Goal: Task Accomplishment & Management: Manage account settings

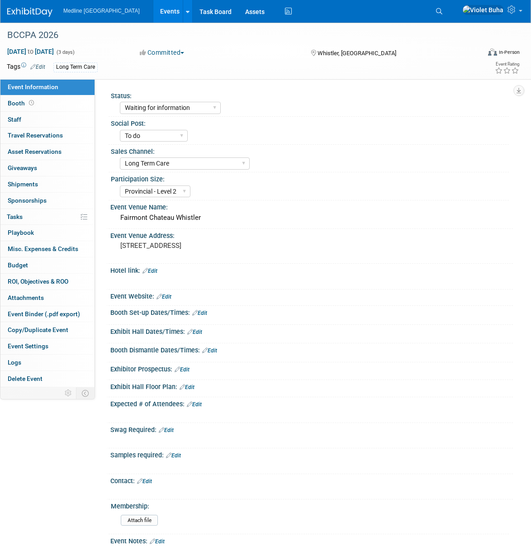
select select "Waiting for information"
select select "To do"
select select "Long Term Care"
select select "Provincial - Level 2"
click at [57, 110] on link "Booth" at bounding box center [47, 104] width 94 height 16
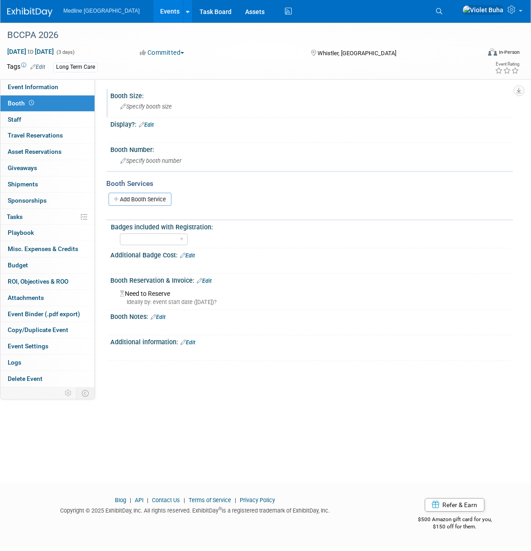
click at [161, 106] on span "Specify booth size" at bounding box center [146, 106] width 52 height 7
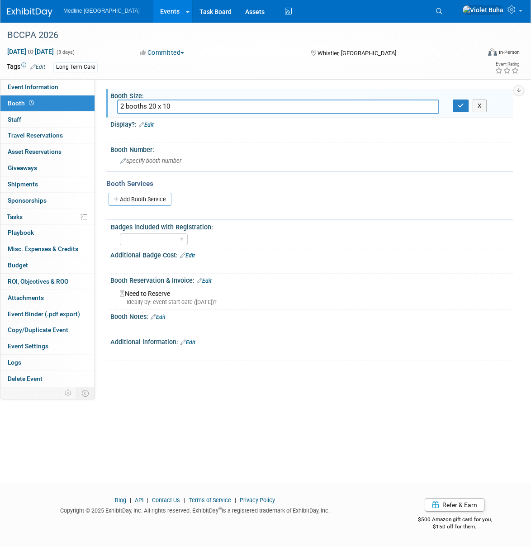
type input "2 booths 20 x 10"
click at [153, 125] on link "Edit" at bounding box center [146, 125] width 15 height 6
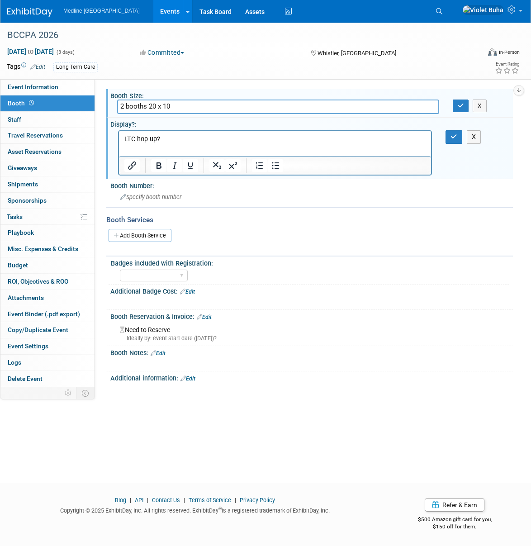
drag, startPoint x: 456, startPoint y: 139, endPoint x: 460, endPoint y: 115, distance: 25.2
click at [459, 138] on button "button" at bounding box center [454, 136] width 17 height 13
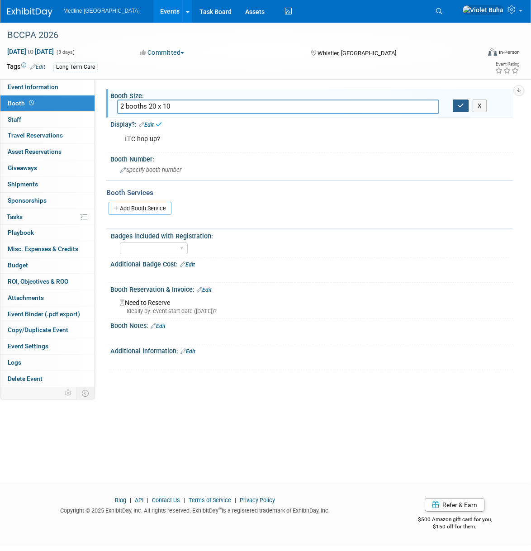
click at [461, 107] on icon "button" at bounding box center [461, 106] width 6 height 6
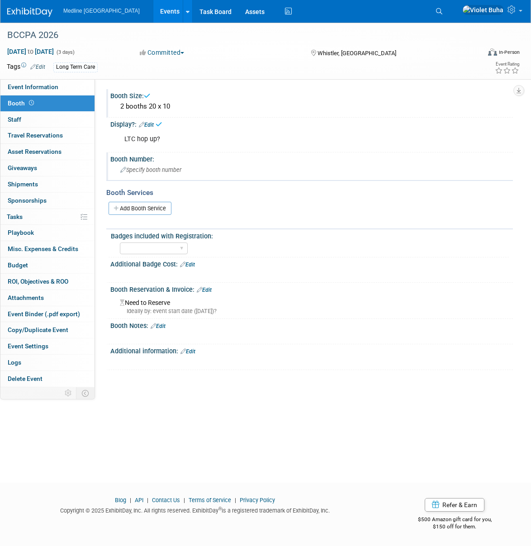
click at [207, 169] on div "Specify booth number" at bounding box center [311, 170] width 389 height 14
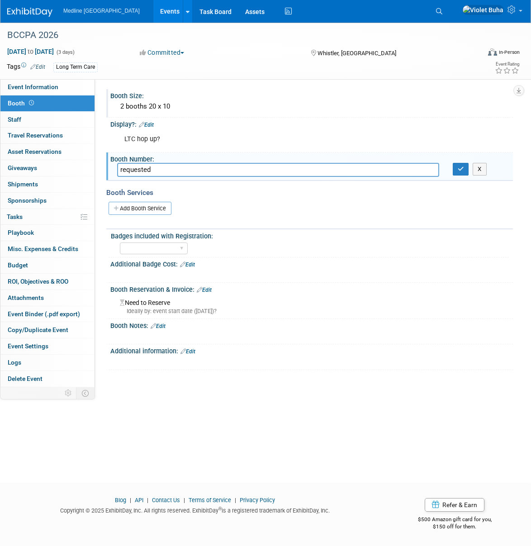
paste input "20/19 or 18/17?"
type input "requested 20/19 or 18/17?"
click at [460, 170] on icon "button" at bounding box center [461, 169] width 6 height 6
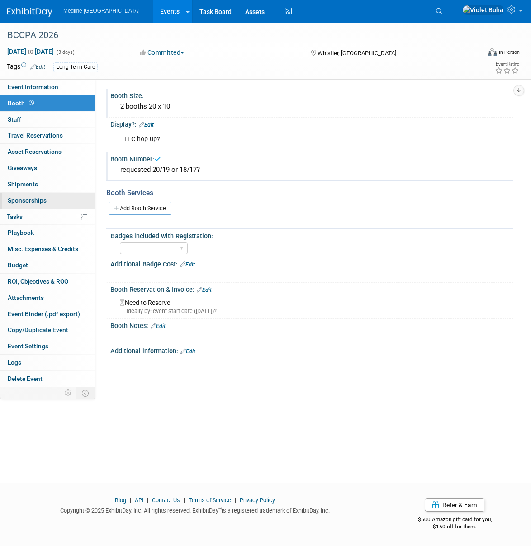
click at [24, 201] on span "Sponsorships 0" at bounding box center [27, 200] width 39 height 7
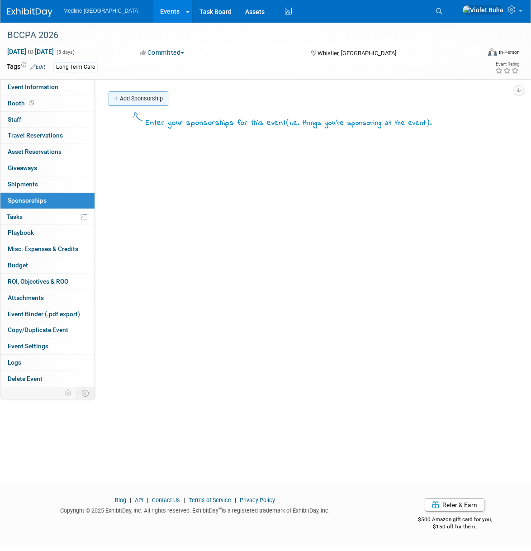
click at [150, 100] on link "Add Sponsorship" at bounding box center [139, 98] width 60 height 14
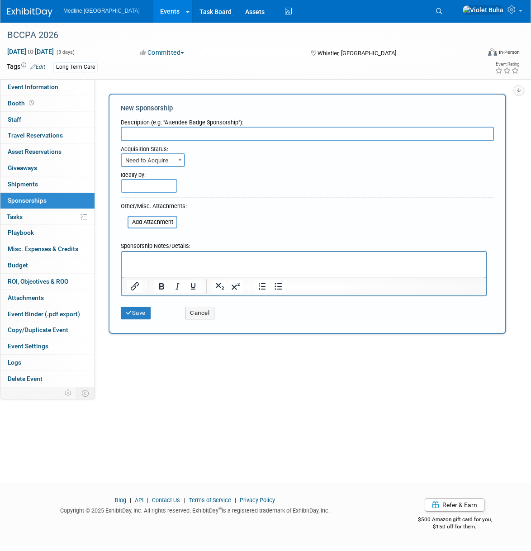
click at [152, 132] on input "text" at bounding box center [307, 134] width 373 height 14
paste input "Monday Networking breakfast, $3,500.00"
type input "Monday Networking breakfast, $3,500.00"
click at [173, 160] on span "Need to Acquire" at bounding box center [153, 160] width 62 height 13
click at [214, 163] on div "Need to Acquire Already Acquired Need to Acquire" at bounding box center [307, 160] width 373 height 14
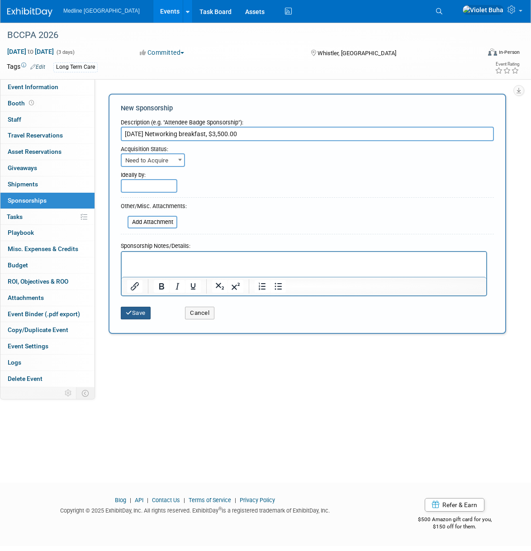
click at [138, 314] on button "Save" at bounding box center [136, 313] width 30 height 13
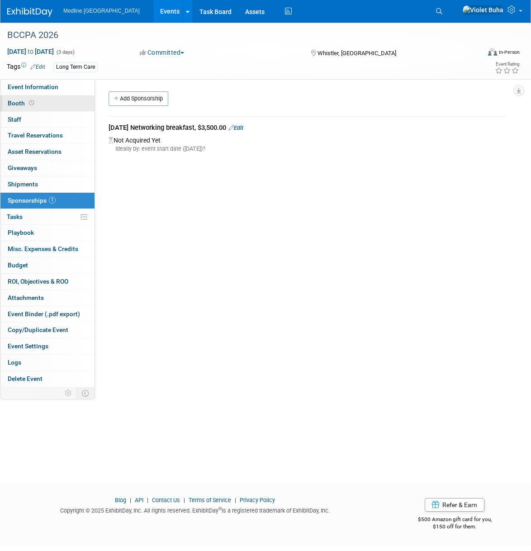
click at [53, 103] on link "Booth" at bounding box center [47, 104] width 94 height 16
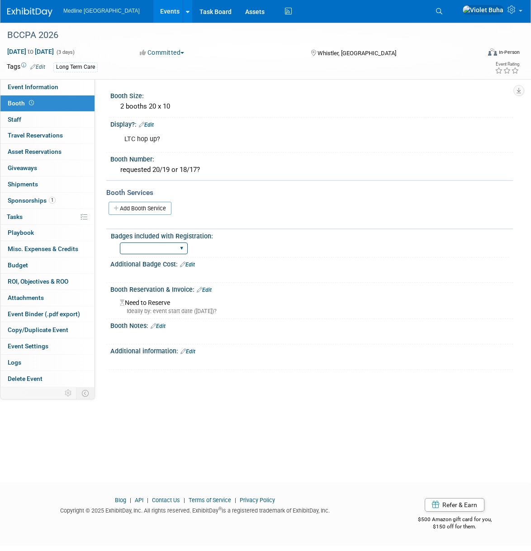
click at [182, 245] on select "1 2 3 4 5 6 7 8 9 10 11 12 13 14 15" at bounding box center [154, 249] width 68 height 12
select select "4"
click at [120, 243] on select "1 2 3 4 5 6 7 8 9 10 11 12 13 14 15" at bounding box center [154, 249] width 68 height 12
click at [55, 122] on link "0 Staff 0" at bounding box center [47, 120] width 94 height 16
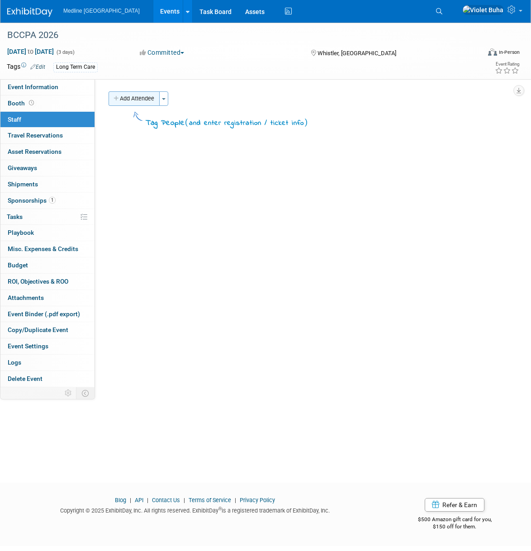
click at [151, 96] on button "Add Attendee" at bounding box center [134, 98] width 51 height 14
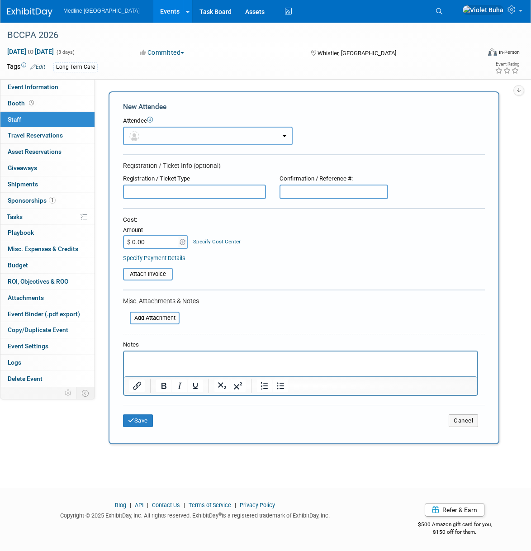
click at [147, 138] on button "button" at bounding box center [208, 136] width 170 height 19
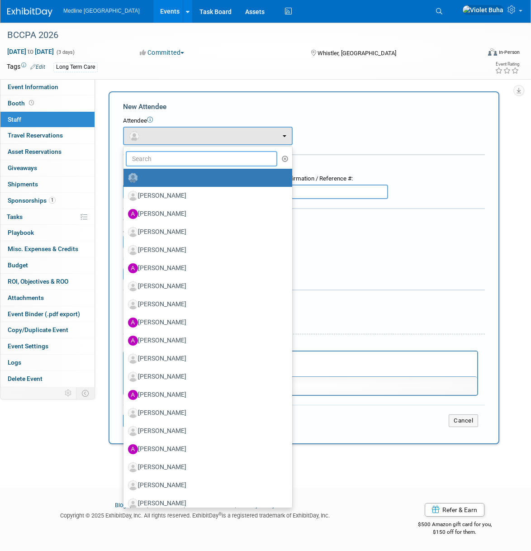
click at [148, 160] on input "text" at bounding box center [202, 158] width 152 height 15
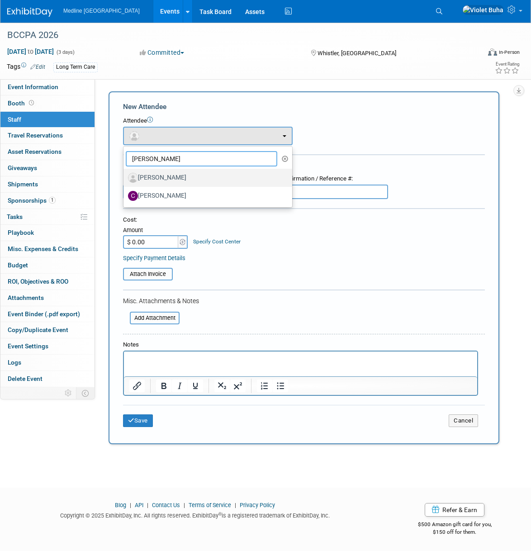
type input "chris"
click at [163, 178] on label "[PERSON_NAME]" at bounding box center [205, 178] width 155 height 14
click at [125, 178] on input "[PERSON_NAME]" at bounding box center [122, 177] width 6 height 6
select select "fec97b94-b7dc-4f57-9a2a-60defd78a557"
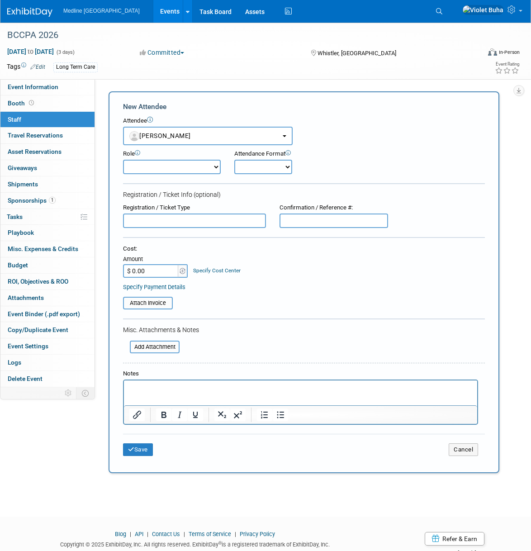
click at [201, 170] on select "Champion Clinical Demonstrator Host Marketing Planner Presenter" at bounding box center [172, 167] width 98 height 14
select select "400"
click at [123, 160] on select "Champion Clinical Demonstrator Host Marketing Planner Presenter" at bounding box center [172, 167] width 98 height 14
click at [147, 446] on button "Save" at bounding box center [138, 450] width 30 height 13
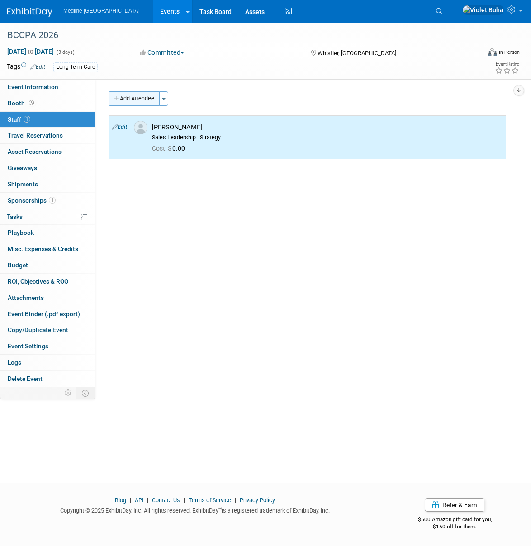
click at [146, 98] on button "Add Attendee" at bounding box center [134, 98] width 51 height 14
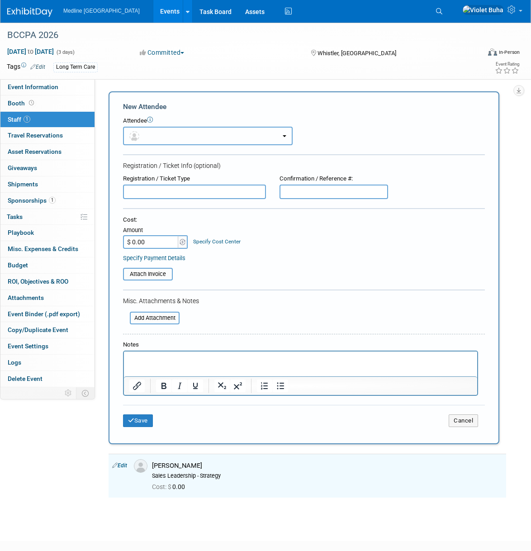
click at [151, 133] on button "button" at bounding box center [208, 136] width 170 height 19
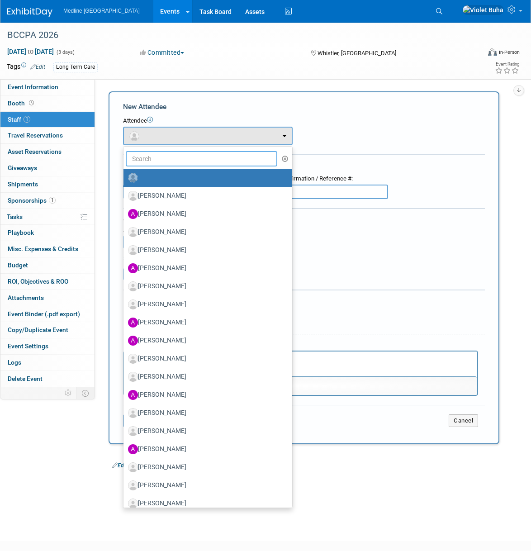
click at [150, 157] on input "text" at bounding box center [202, 158] width 152 height 15
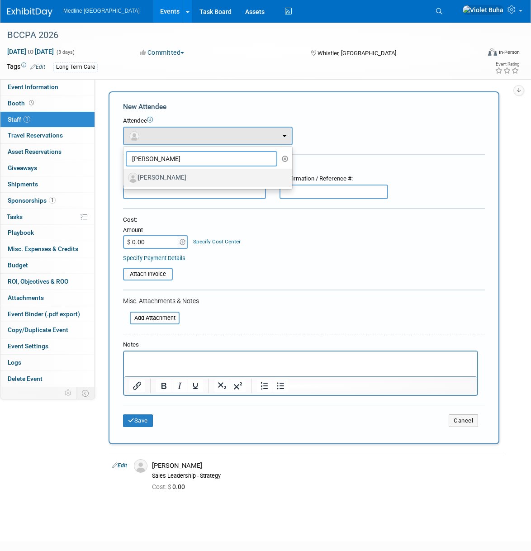
type input "corey"
click at [165, 181] on label "[PERSON_NAME]" at bounding box center [205, 178] width 155 height 14
click at [125, 180] on input "[PERSON_NAME]" at bounding box center [122, 177] width 6 height 6
select select "8eaee795-6a2c-46a5-ac22-00b2daca30e9"
select select "4"
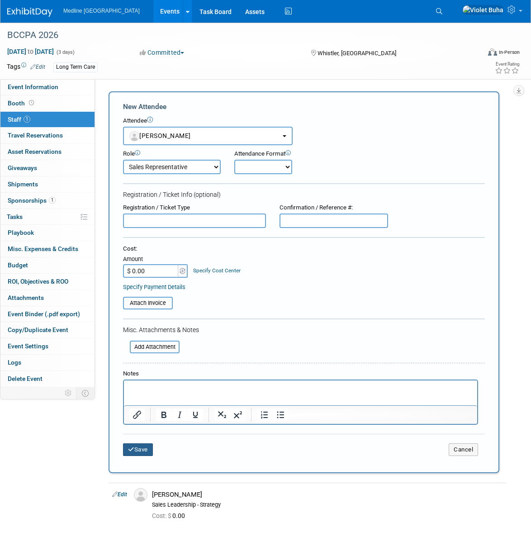
click at [151, 453] on button "Save" at bounding box center [138, 450] width 30 height 13
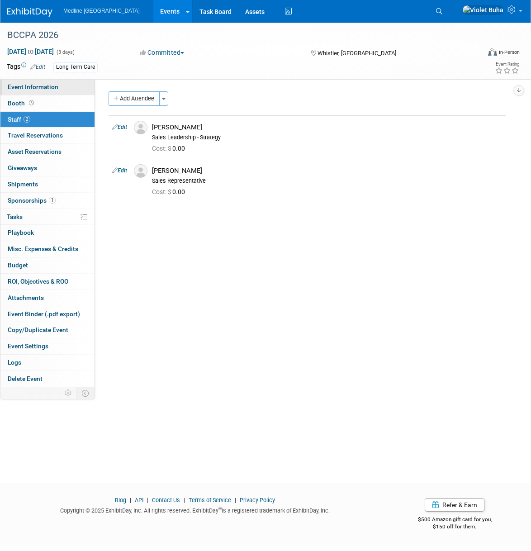
click at [33, 85] on span "Event Information" at bounding box center [33, 86] width 51 height 7
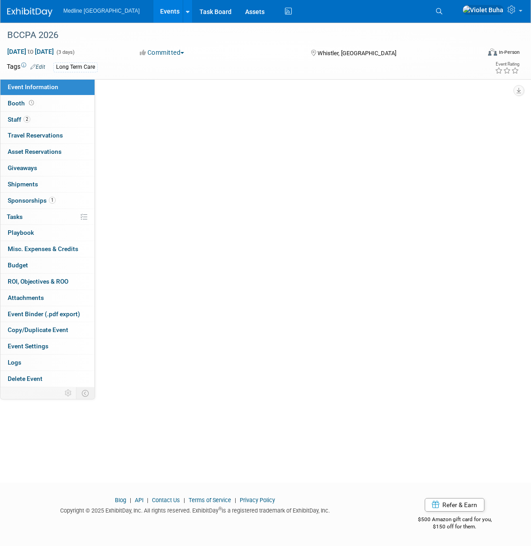
select select "Waiting for information"
select select "To do"
select select "Long Term Care"
select select "Provincial - Level 2"
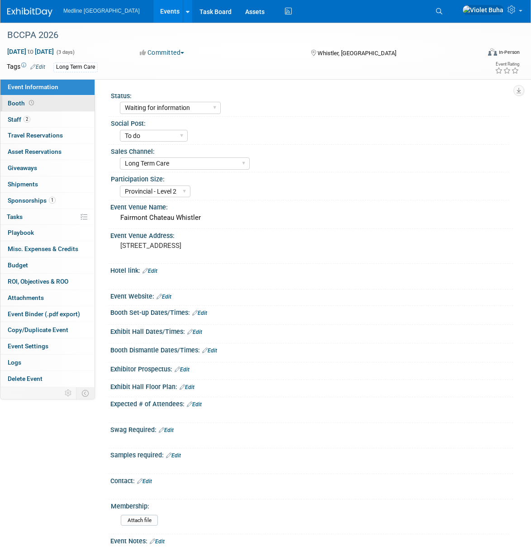
click at [68, 105] on link "Booth" at bounding box center [47, 104] width 94 height 16
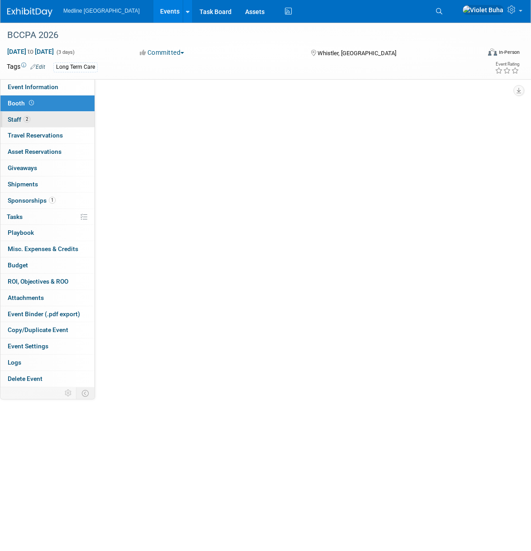
select select "4"
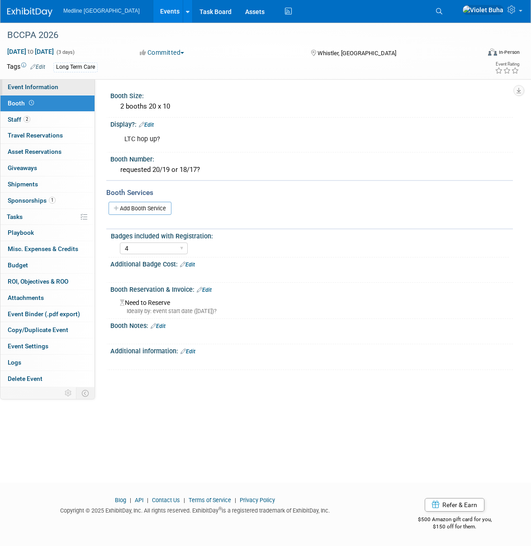
click at [43, 88] on span "Event Information" at bounding box center [33, 86] width 51 height 7
select select "Waiting for information"
select select "To do"
select select "Long Term Care"
select select "Provincial - Level 2"
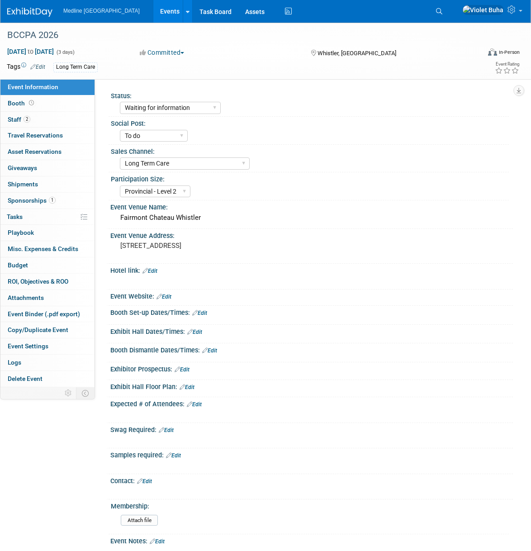
click at [157, 274] on link "Edit" at bounding box center [150, 271] width 15 height 6
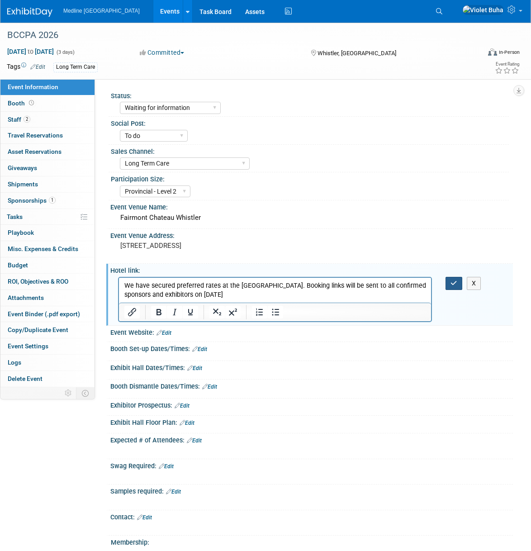
click at [454, 287] on icon "button" at bounding box center [454, 283] width 7 height 6
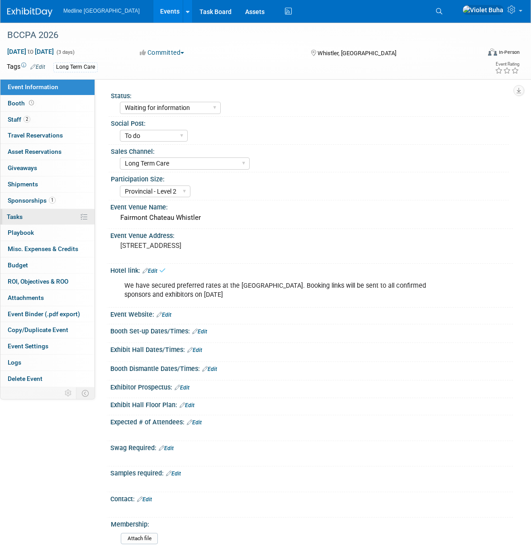
click at [24, 217] on link "0% Tasks 0%" at bounding box center [47, 217] width 94 height 16
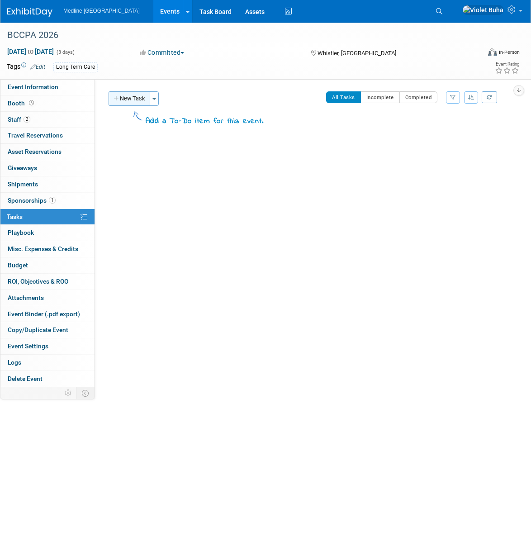
click at [139, 102] on button "New Task" at bounding box center [130, 98] width 42 height 14
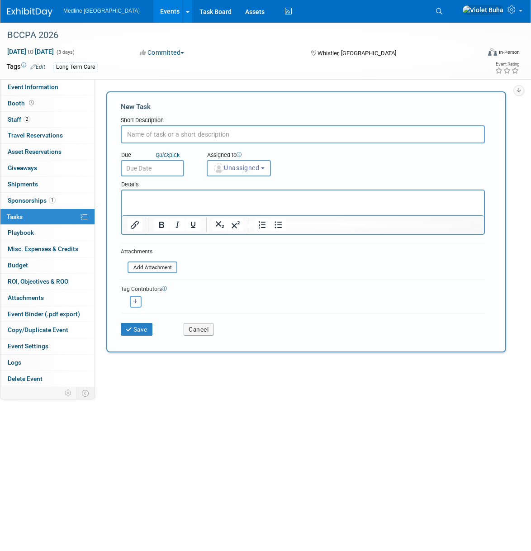
paste input "We have secured preferred rates at the Fairmont Chateau Whistler. Booking links…"
type input "We have secured preferred rates at the Fairmont Chateau Whistler. Booking links…"
click at [138, 198] on p "Rich Text Area. Press ALT-0 for help." at bounding box center [303, 198] width 352 height 9
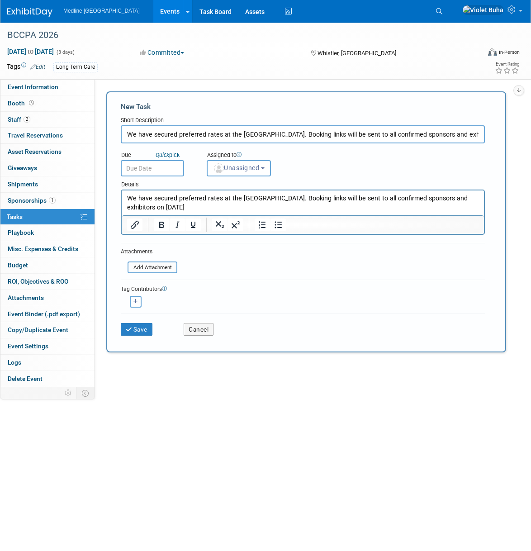
click at [169, 167] on input "text" at bounding box center [152, 168] width 63 height 16
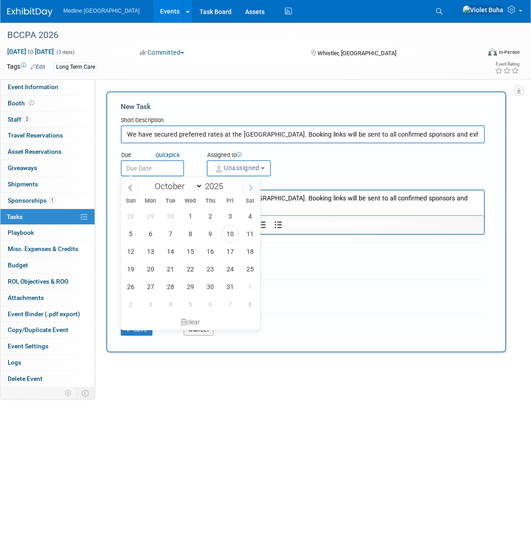
click at [253, 188] on icon at bounding box center [251, 188] width 6 height 6
select select "11"
click at [253, 188] on icon at bounding box center [251, 188] width 6 height 6
type input "2026"
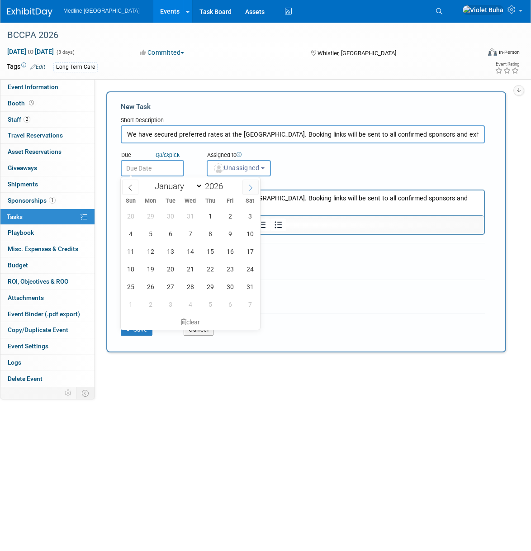
click at [253, 188] on icon at bounding box center [251, 188] width 6 height 6
select select "1"
click at [151, 220] on span "2" at bounding box center [151, 216] width 18 height 18
type input "Feb 2, 2026"
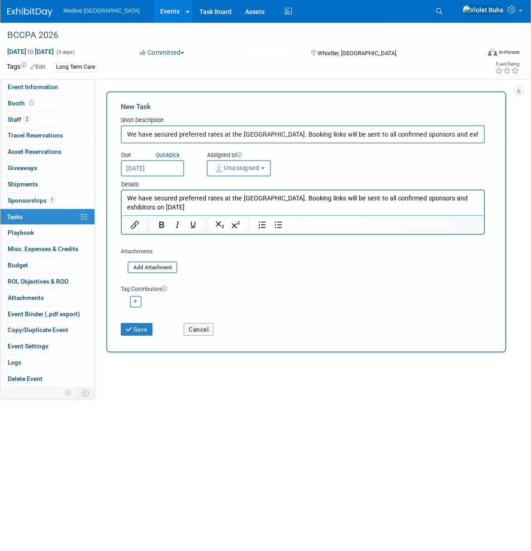
click at [249, 172] on button "Unassigned" at bounding box center [239, 168] width 64 height 16
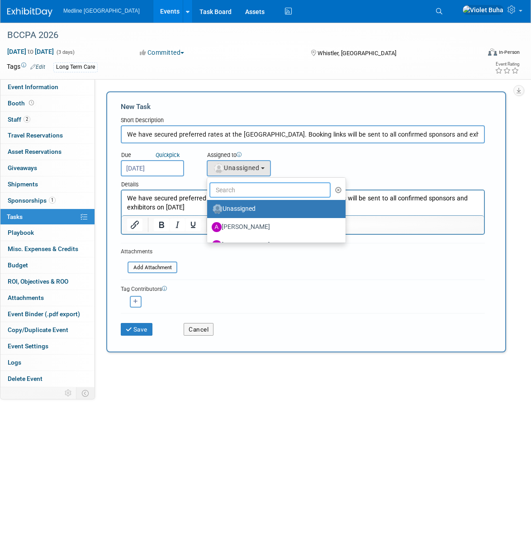
click at [245, 187] on input "text" at bounding box center [270, 189] width 121 height 15
type input "Violet"
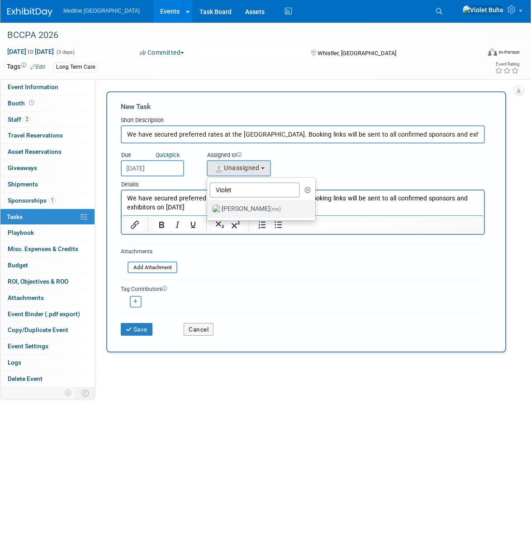
click at [256, 209] on label "Violet Buha (me)" at bounding box center [259, 209] width 95 height 14
click at [209, 209] on input "Violet Buha (me)" at bounding box center [206, 208] width 6 height 6
select select "83b9ebe3-1f55-4182-aebd-dfdf9a1e5ee7"
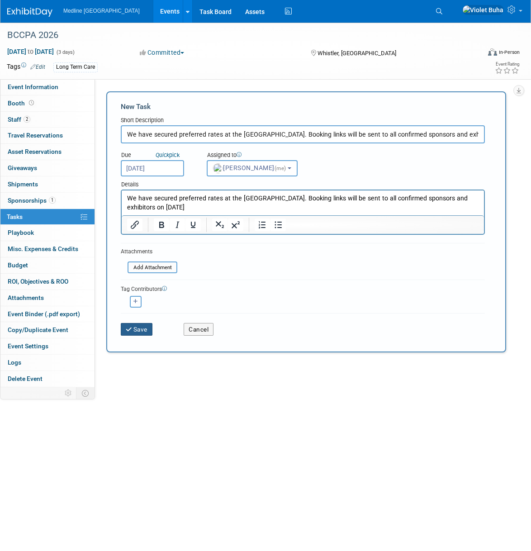
click at [140, 330] on button "Save" at bounding box center [137, 329] width 32 height 13
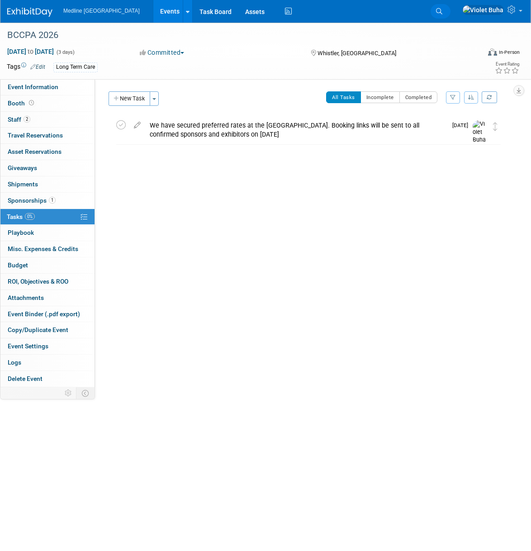
click at [443, 10] on icon at bounding box center [439, 11] width 6 height 6
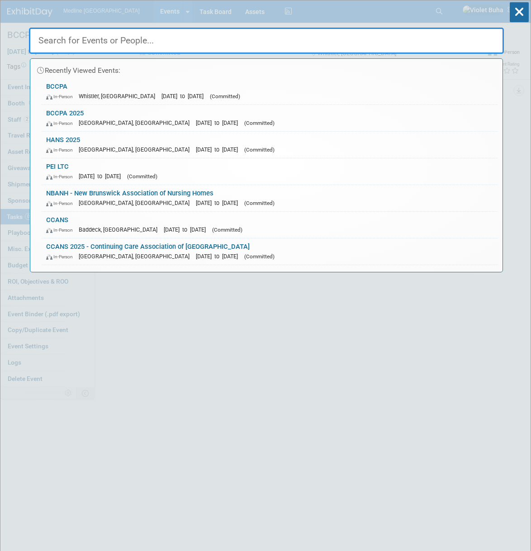
click at [171, 37] on input "text" at bounding box center [266, 41] width 475 height 26
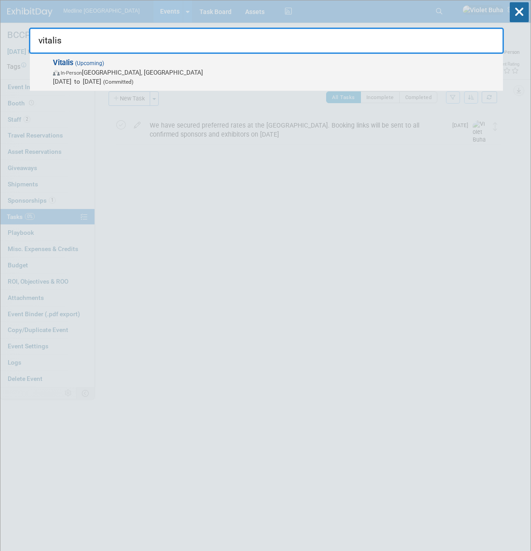
type input "vitalis"
click at [104, 66] on span "(Upcoming)" at bounding box center [88, 63] width 31 height 6
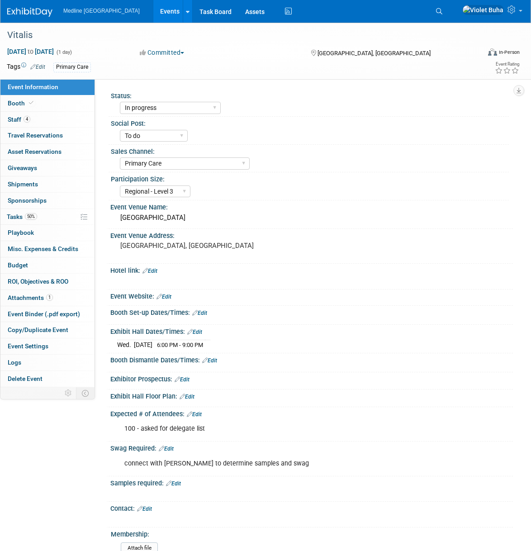
select select "In progress"
select select "To do"
select select "Primary Care"
select select "Regional - Level 3"
drag, startPoint x: 248, startPoint y: 219, endPoint x: 120, endPoint y: 219, distance: 127.7
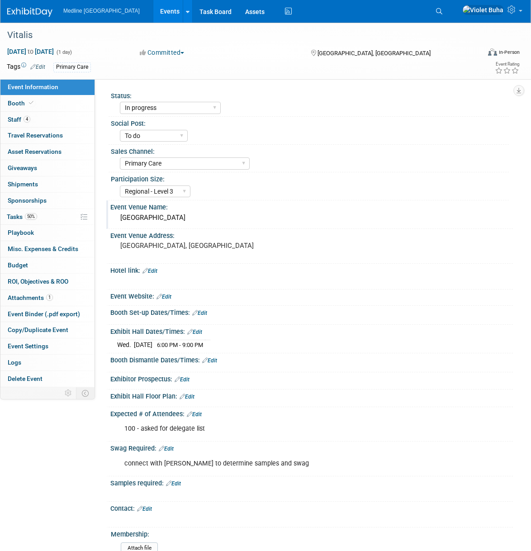
click at [120, 219] on div "Carriage House Hotel & Conference Centre" at bounding box center [311, 218] width 389 height 14
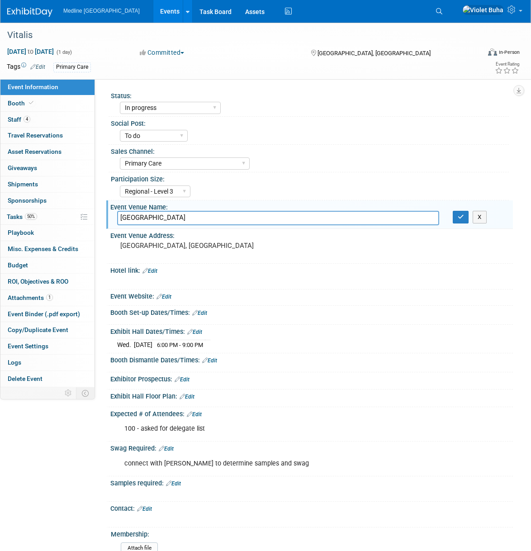
drag, startPoint x: 251, startPoint y: 220, endPoint x: 107, endPoint y: 220, distance: 144.0
click at [107, 220] on div "Event Venue Name: Carriage House Hotel & Conference Centre Carriage House Hotel…" at bounding box center [309, 215] width 407 height 29
drag, startPoint x: 465, startPoint y: 220, endPoint x: 378, endPoint y: 152, distance: 110.6
click at [465, 220] on button "button" at bounding box center [461, 217] width 16 height 13
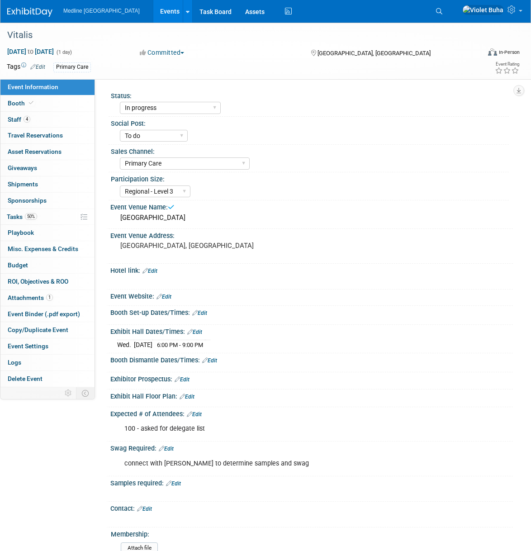
click at [30, 11] on img at bounding box center [29, 12] width 45 height 9
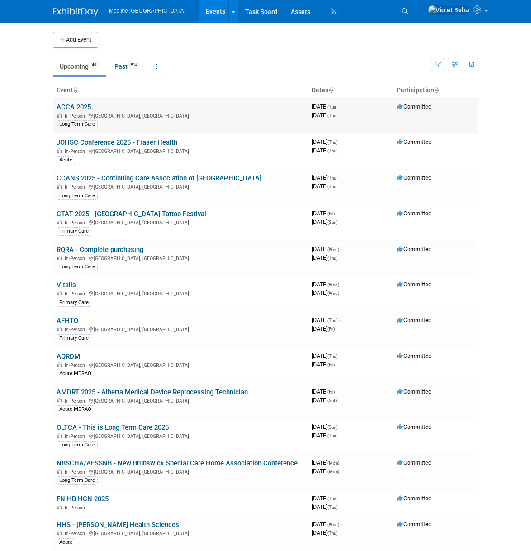
click at [79, 108] on link "ACCA 2025" at bounding box center [74, 107] width 34 height 8
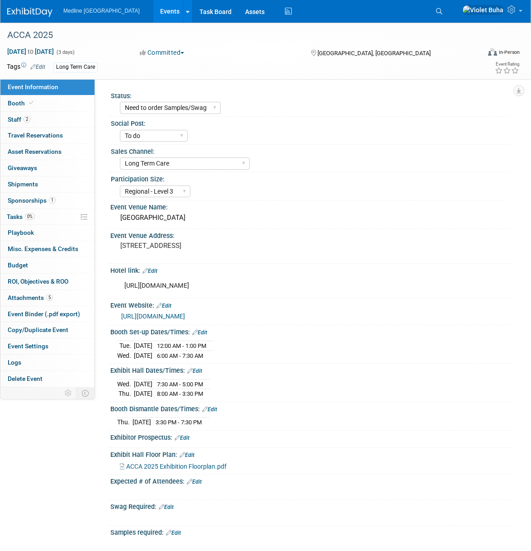
select select "Need to order Samples/Swag"
select select "To do"
select select "Long Term Care"
select select "Regional - Level 3"
click at [59, 105] on link "Booth" at bounding box center [47, 104] width 94 height 16
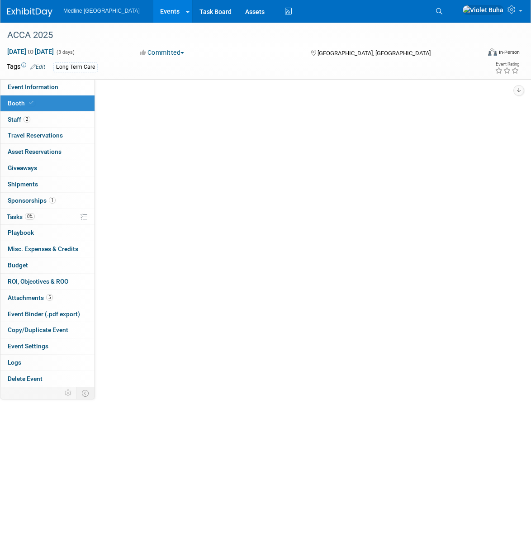
select select "1"
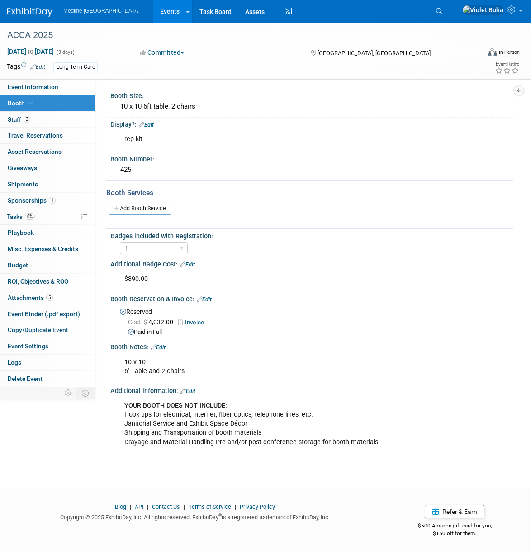
click at [25, 12] on img at bounding box center [29, 12] width 45 height 9
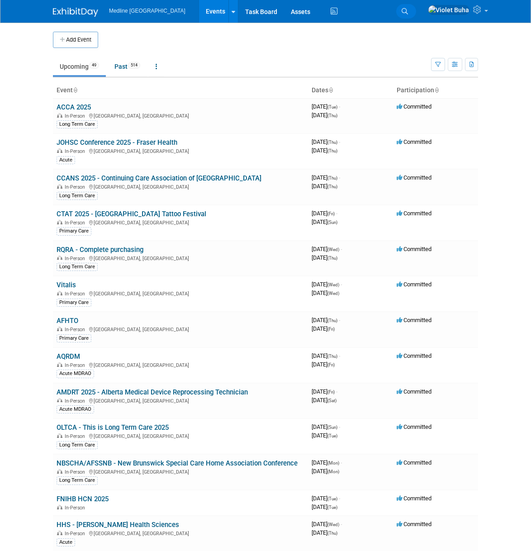
click at [408, 11] on icon at bounding box center [405, 11] width 6 height 6
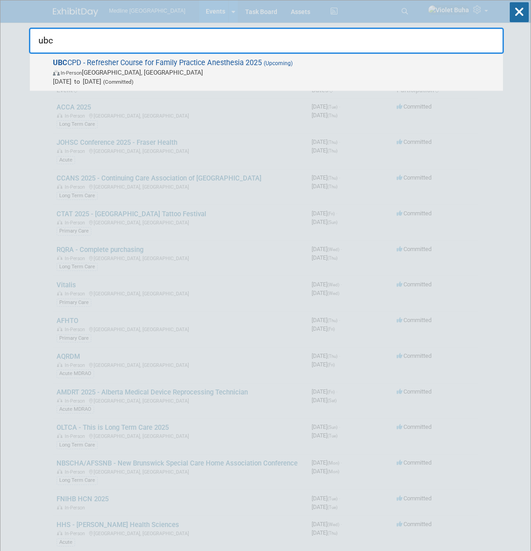
type input "ubc"
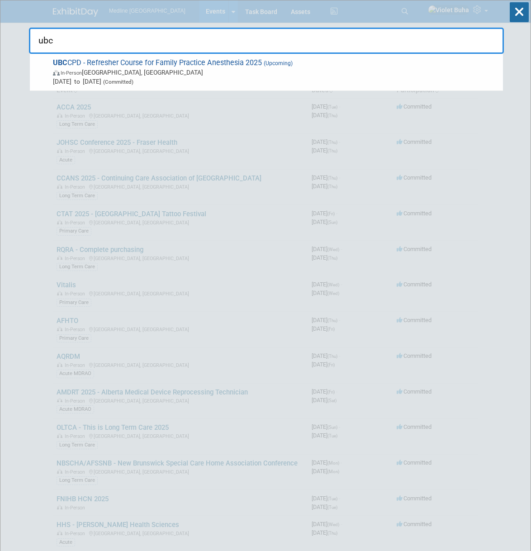
click at [184, 72] on span "In-Person Vancouver, Canada" at bounding box center [276, 72] width 446 height 9
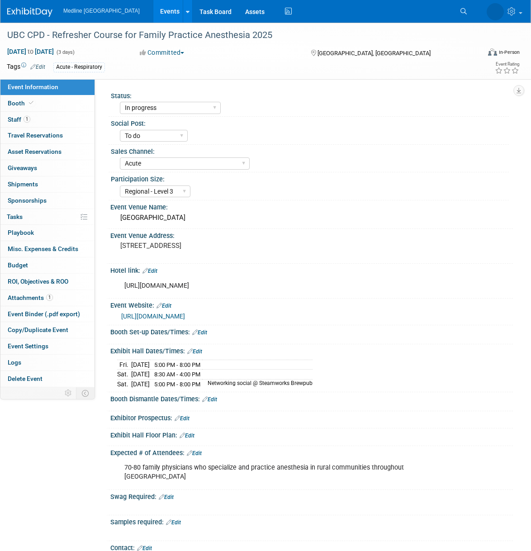
select select "In progress"
select select "To do"
select select "Acute"
select select "Regional - Level 3"
click at [59, 109] on link "Booth" at bounding box center [47, 104] width 94 height 16
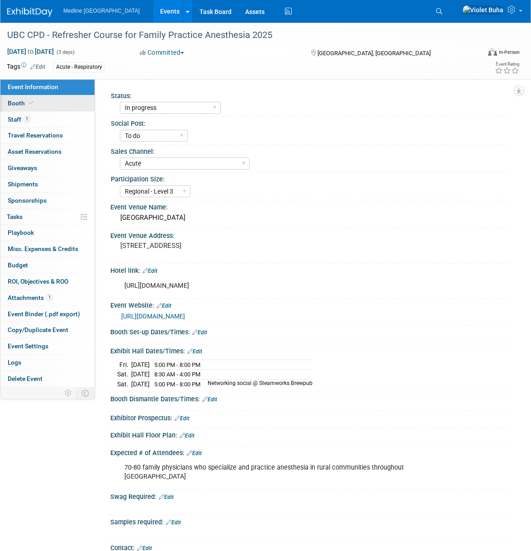
select select "2"
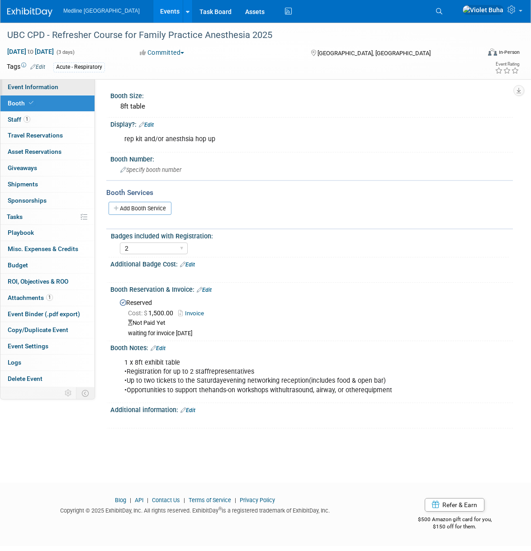
click at [57, 88] on link "Event Information" at bounding box center [47, 87] width 94 height 16
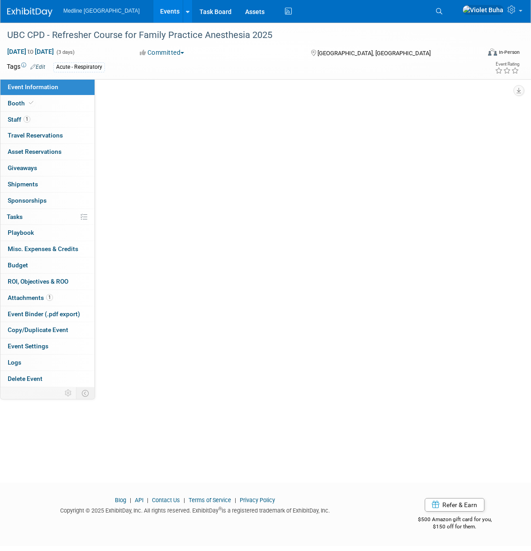
select select "In progress"
select select "To do"
select select "Acute"
select select "Regional - Level 3"
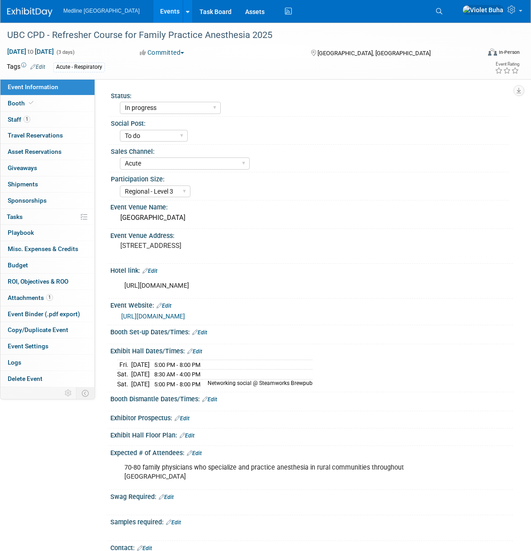
click at [35, 12] on img at bounding box center [29, 12] width 45 height 9
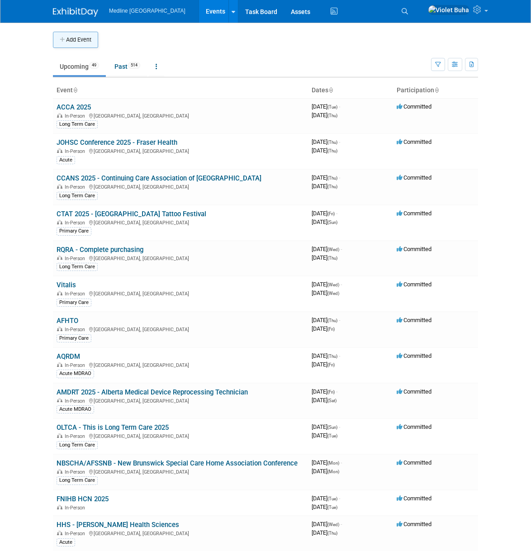
click at [69, 37] on button "Add Event" at bounding box center [75, 40] width 45 height 16
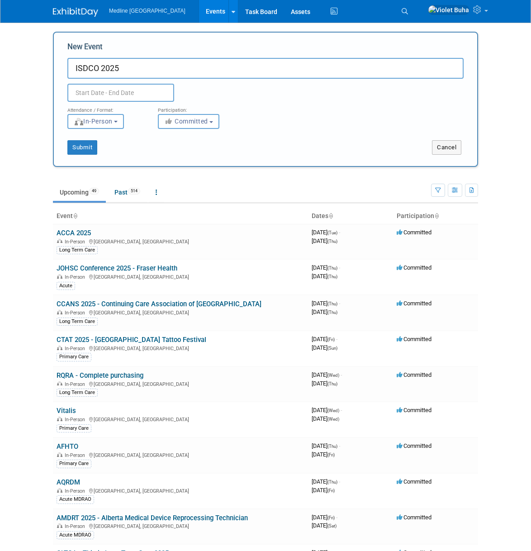
type input "ISDCO 2025"
click at [121, 94] on input "text" at bounding box center [120, 93] width 107 height 18
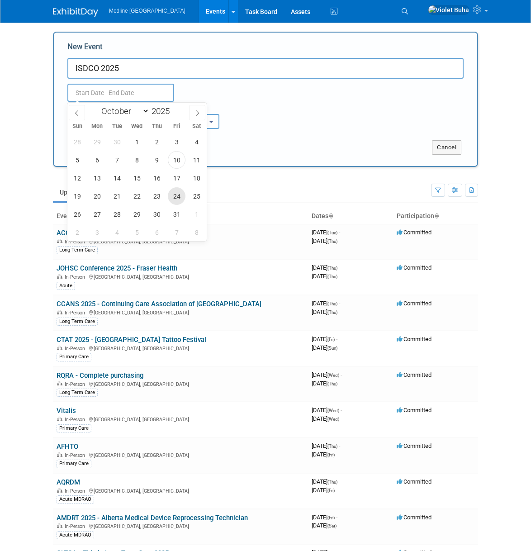
click at [181, 197] on span "24" at bounding box center [177, 196] width 18 height 18
type input "Oct 24, 2025 to Oct 24, 2025"
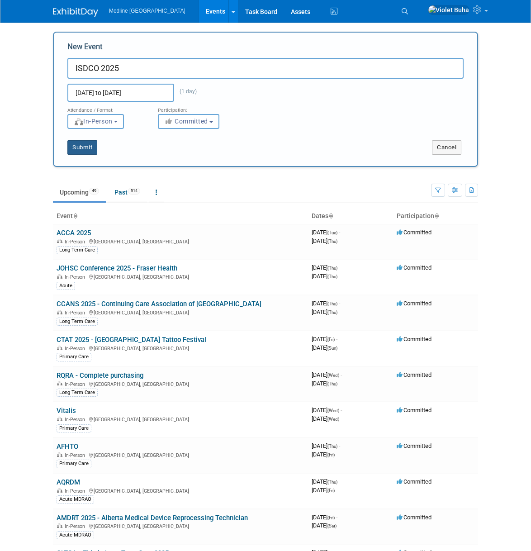
click at [88, 146] on button "Submit" at bounding box center [82, 147] width 30 height 14
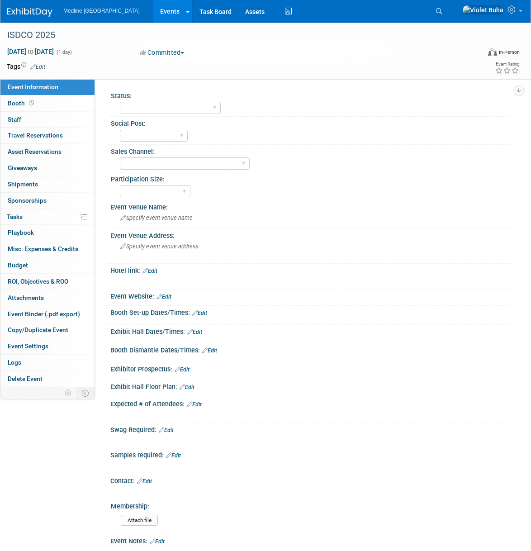
click at [43, 66] on link "Edit" at bounding box center [37, 67] width 15 height 6
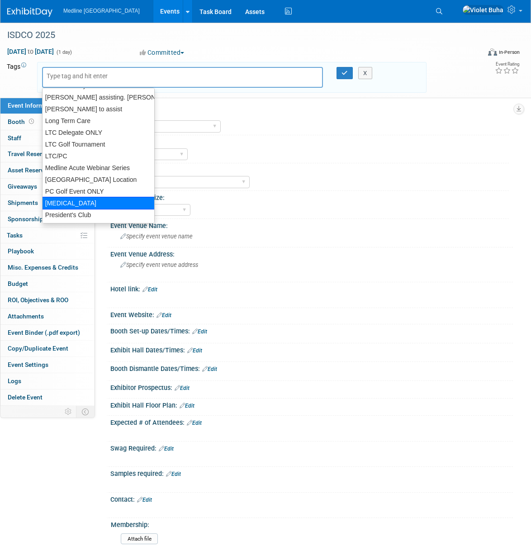
scroll to position [187, 0]
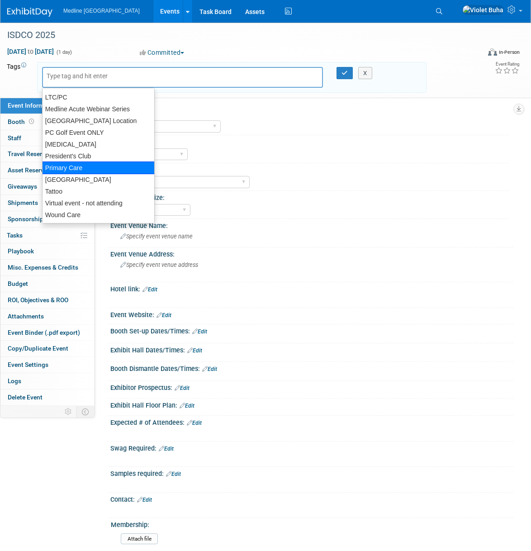
click at [77, 167] on div "Primary Care" at bounding box center [98, 168] width 113 height 13
type input "Primary Care"
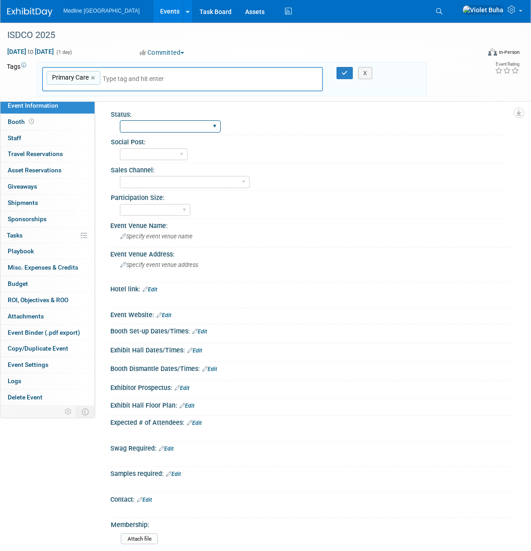
click at [169, 128] on select "Waiting for information In progress Need to order Samples/Swag Complete" at bounding box center [170, 126] width 101 height 12
select select "In progress"
click at [120, 120] on select "Waiting for information In progress Need to order Samples/Swag Complete" at bounding box center [170, 126] width 101 height 12
click at [162, 154] on select "To do Done" at bounding box center [154, 154] width 68 height 12
select select "Done"
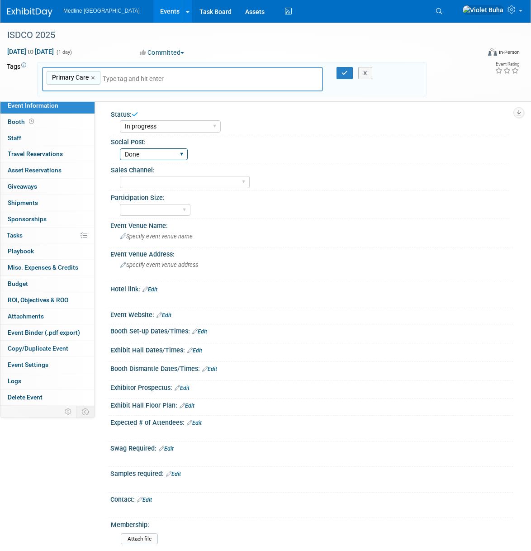
click at [120, 148] on select "To do Done" at bounding box center [154, 154] width 68 height 12
click at [158, 183] on select "Acute Consumer Dental Long Term Care Podiatry Home Health Care Primary Care Adv…" at bounding box center [185, 182] width 130 height 12
select select "Primary Care"
click at [120, 176] on select "Acute Consumer Dental Long Term Care Podiatry Home Health Care Primary Care Adv…" at bounding box center [185, 182] width 130 height 12
click at [288, 213] on div "National - Level 1 Provincial - Level 2 Regional - Level 3" at bounding box center [314, 209] width 389 height 14
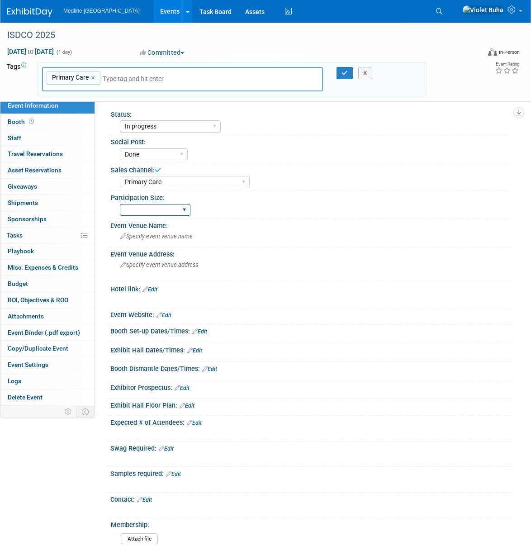
click at [144, 209] on select "National - Level 1 Provincial - Level 2 Regional - Level 3" at bounding box center [155, 210] width 71 height 12
select select "Regional - Level 3"
click at [120, 204] on select "National - Level 1 Provincial - Level 2 Regional - Level 3" at bounding box center [155, 210] width 71 height 12
click at [151, 238] on span "Specify event venue name" at bounding box center [156, 236] width 72 height 7
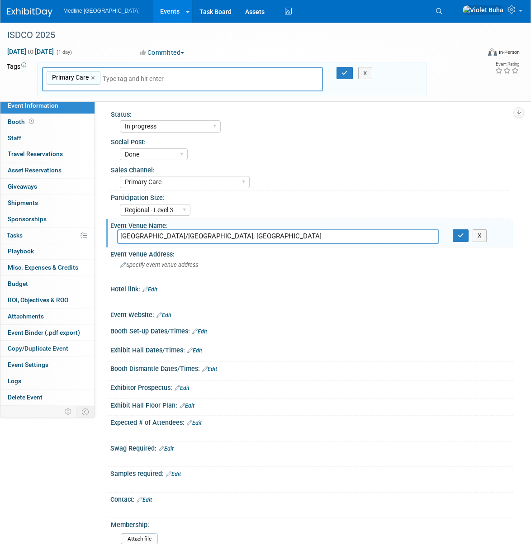
type input "Hilton Toronto/Markham Suites Conference Centre, Markham"
click at [145, 266] on span "Specify event venue address" at bounding box center [159, 265] width 78 height 7
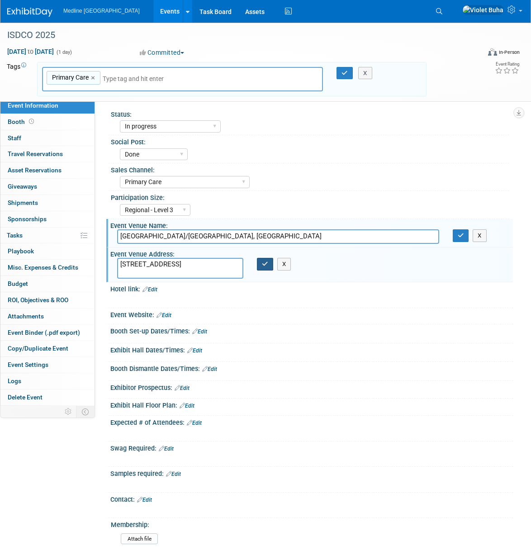
type textarea "8500 Warden Ave., Markham, ON L6G 1A5"
click at [269, 268] on button "button" at bounding box center [265, 264] width 16 height 13
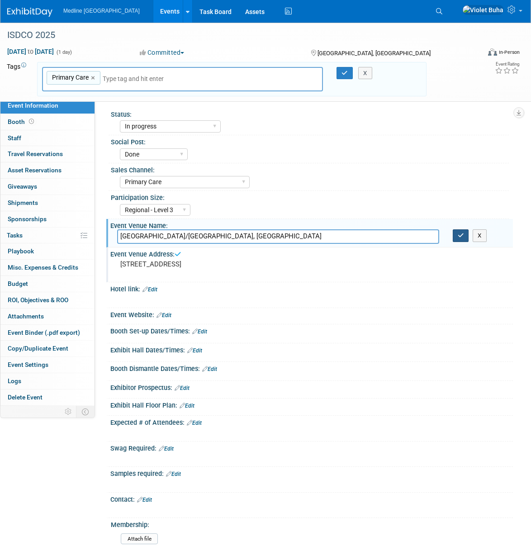
click at [455, 237] on button "button" at bounding box center [461, 236] width 16 height 13
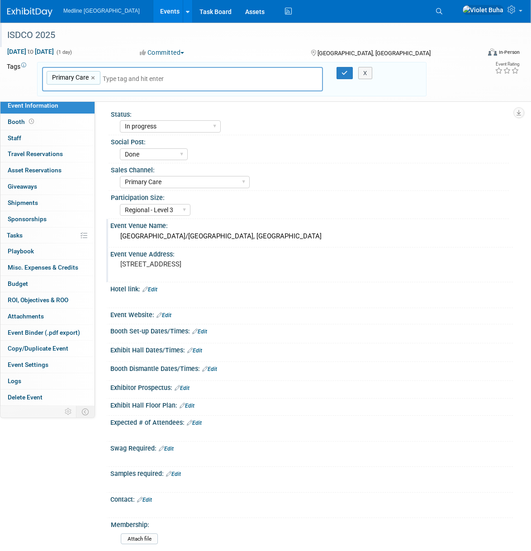
click at [62, 33] on div "ISDCO 2025" at bounding box center [237, 35] width 466 height 16
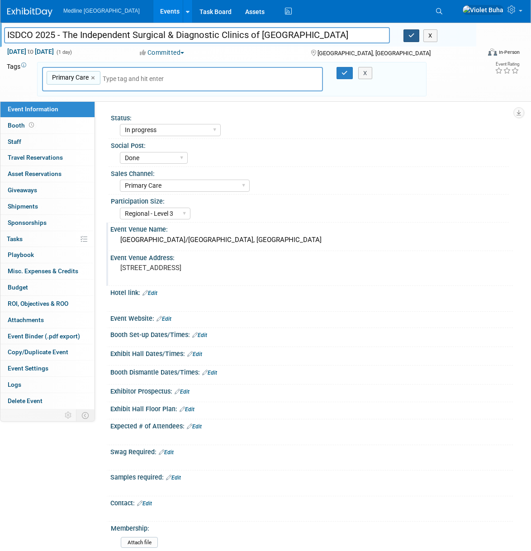
type input "ISDCO 2025 - The Independent Surgical & Diagnostic Clinics of [GEOGRAPHIC_DATA]"
click at [416, 35] on button "button" at bounding box center [412, 35] width 16 height 13
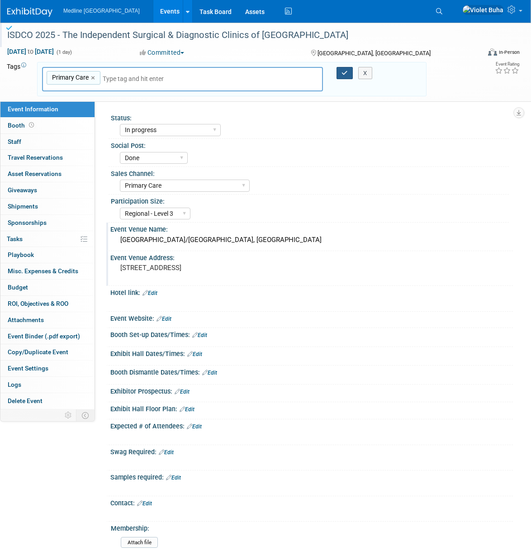
click at [341, 73] on button "button" at bounding box center [345, 73] width 16 height 13
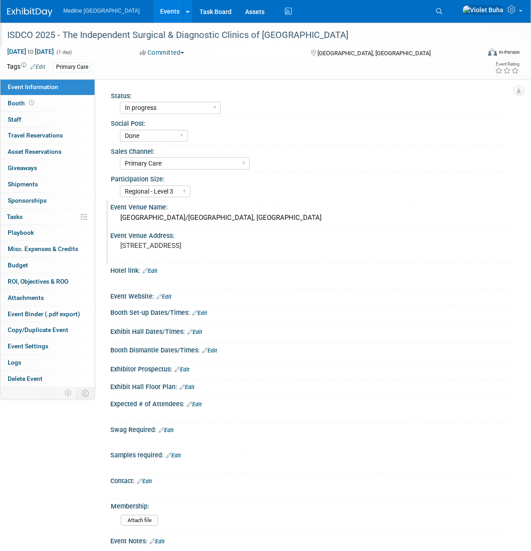
click at [152, 482] on link "Edit" at bounding box center [144, 482] width 15 height 6
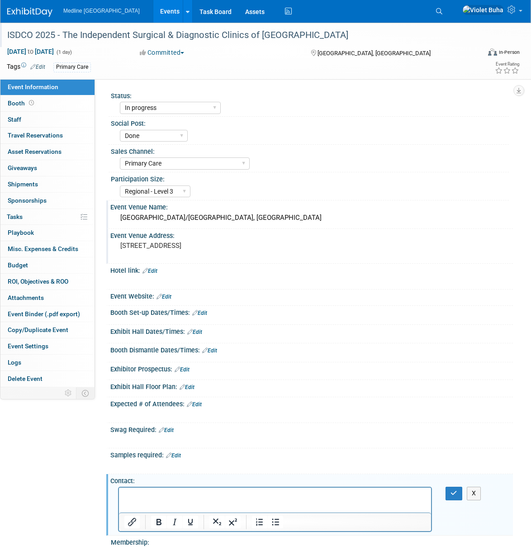
scroll to position [0, 0]
click at [458, 495] on button "button" at bounding box center [454, 493] width 17 height 13
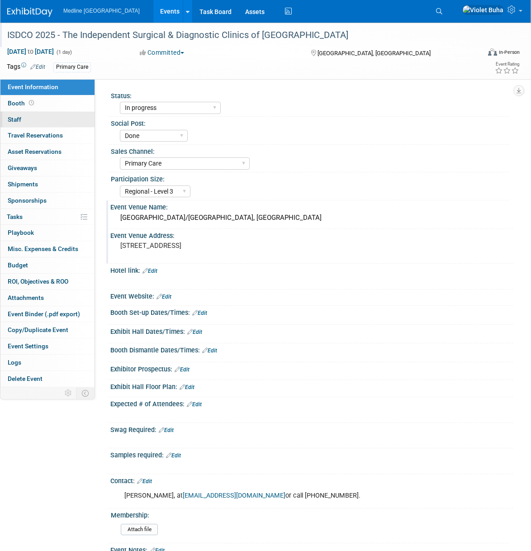
click at [31, 121] on link "0 Staff 0" at bounding box center [47, 120] width 94 height 16
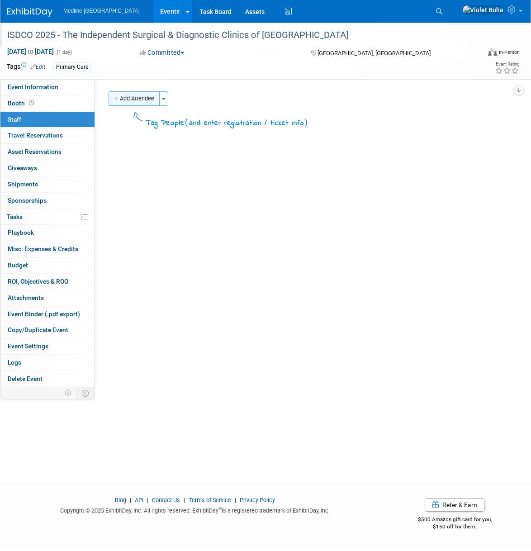
click at [144, 101] on button "Add Attendee" at bounding box center [134, 98] width 51 height 14
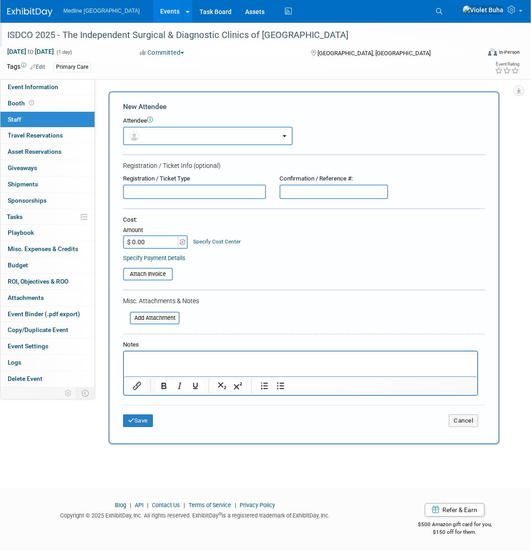
click at [150, 132] on button "button" at bounding box center [208, 136] width 170 height 19
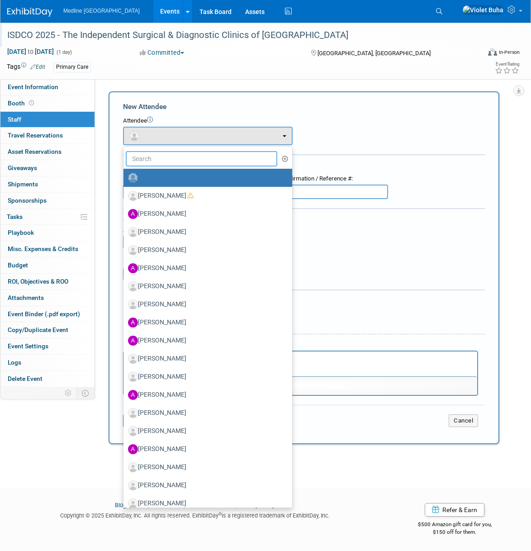
click at [148, 155] on input "text" at bounding box center [202, 158] width 152 height 15
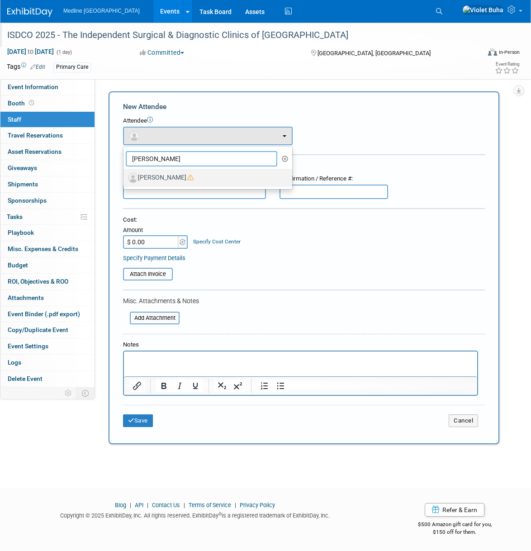
type input "jim"
click at [165, 178] on label "[PERSON_NAME]" at bounding box center [205, 178] width 155 height 14
click at [125, 178] on input "[PERSON_NAME]" at bounding box center [122, 177] width 6 height 6
select select "c724a35d-7b17-4c77-a767-6b4435ca414e"
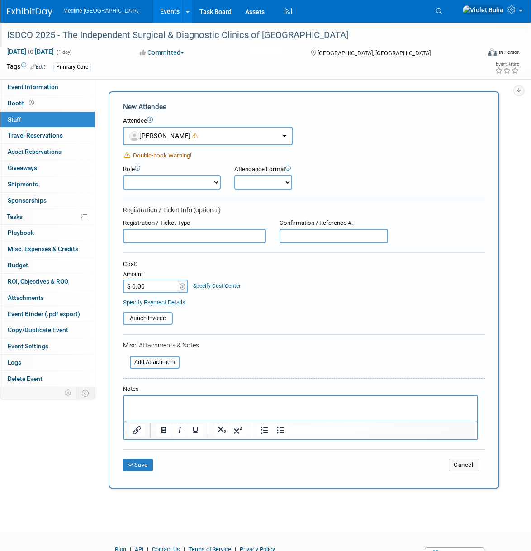
click at [178, 156] on span "Double-book Warning!" at bounding box center [162, 155] width 58 height 7
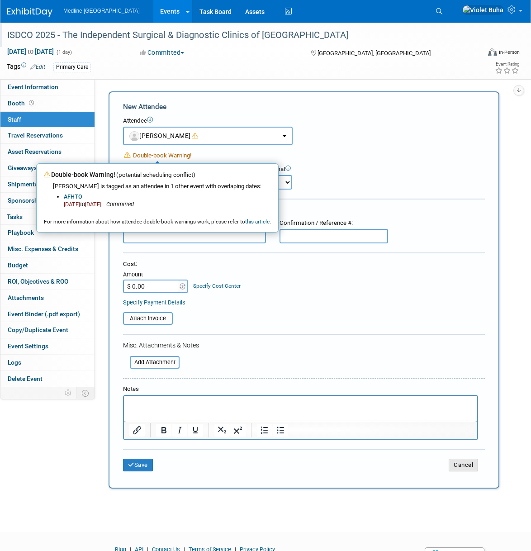
click at [469, 468] on button "Cancel" at bounding box center [463, 465] width 29 height 13
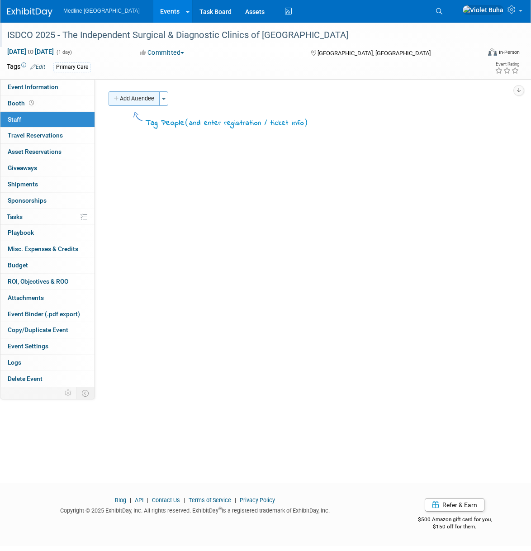
click at [131, 100] on button "Add Attendee" at bounding box center [134, 98] width 51 height 14
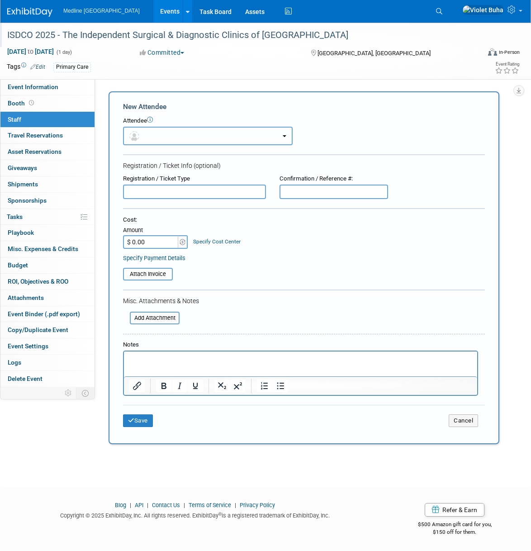
click at [146, 129] on button "button" at bounding box center [208, 136] width 170 height 19
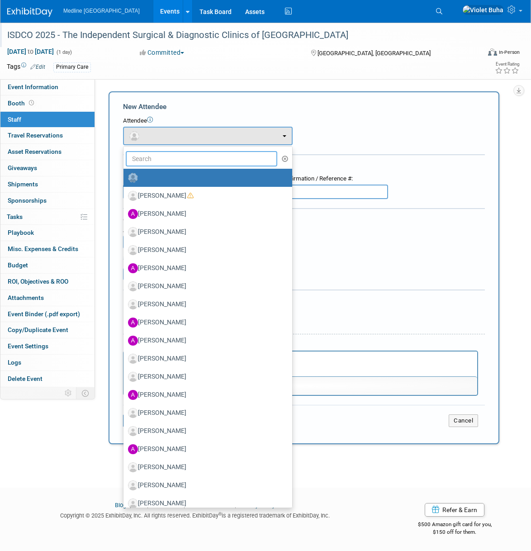
click at [148, 156] on input "text" at bounding box center [202, 158] width 152 height 15
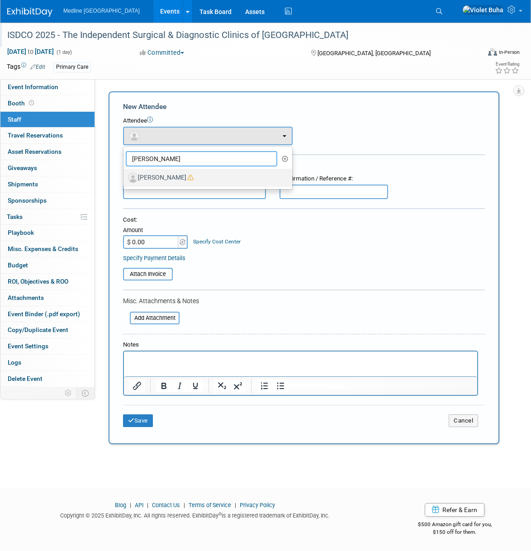
type input "thomas"
click at [162, 180] on label "[PERSON_NAME]" at bounding box center [205, 178] width 155 height 14
click at [125, 180] on input "[PERSON_NAME]" at bounding box center [122, 177] width 6 height 6
select select "5d935cae-9236-4073-8a18-511bef2591f8"
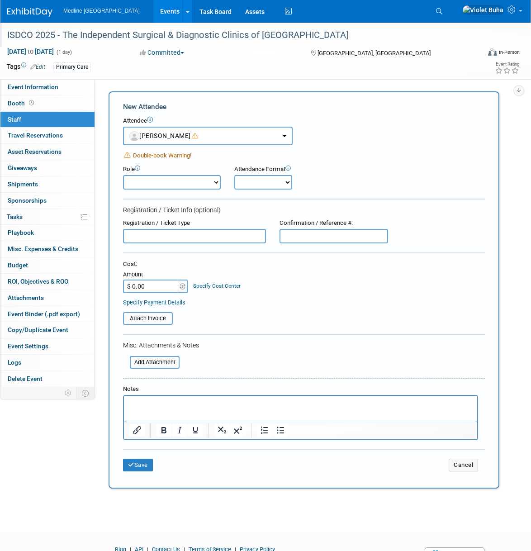
click at [163, 153] on span "Double-book Warning!" at bounding box center [162, 155] width 58 height 7
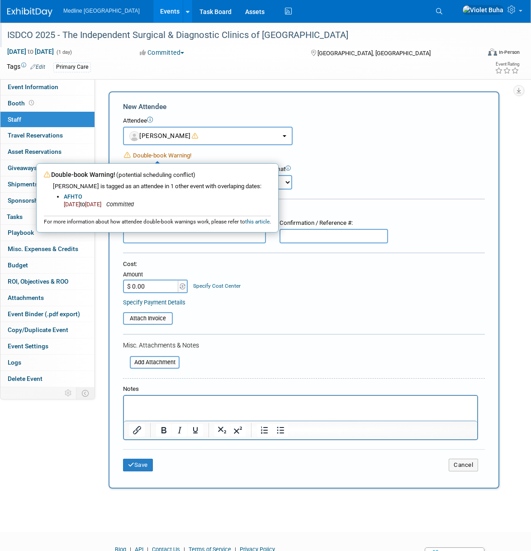
click at [186, 74] on div "Tags Edit Primary Care Primary Care Primary Care × X Event Rating" at bounding box center [260, 69] width 520 height 16
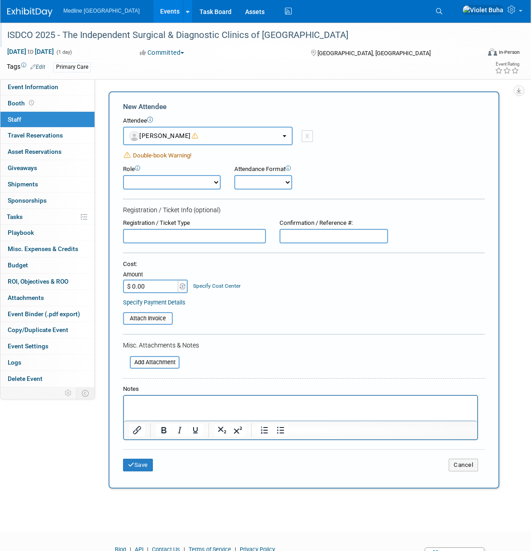
click at [276, 136] on button "Thomas Cramarossa" at bounding box center [208, 136] width 170 height 19
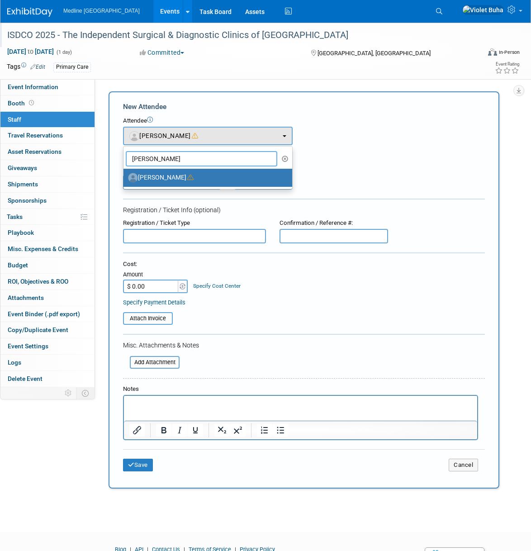
click at [199, 154] on input "thomas" at bounding box center [202, 158] width 152 height 15
drag, startPoint x: 179, startPoint y: 159, endPoint x: 106, endPoint y: 152, distance: 73.2
click at [106, 152] on div "Add Attendee Toggle Dropdown Quick -Tag Attendees Apply X (me) select all cancel" at bounding box center [308, 289] width 412 height 397
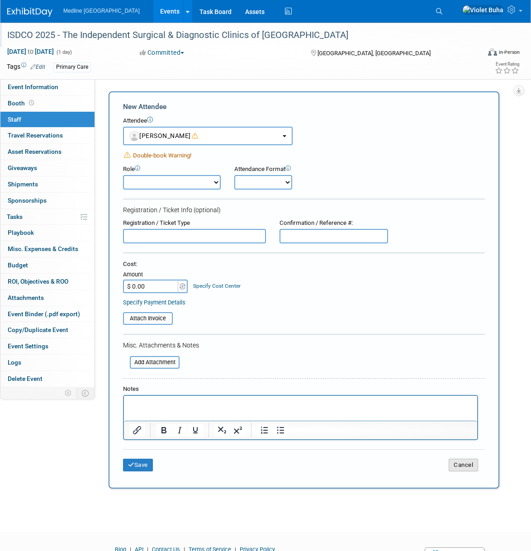
click at [457, 469] on button "Cancel" at bounding box center [463, 465] width 29 height 13
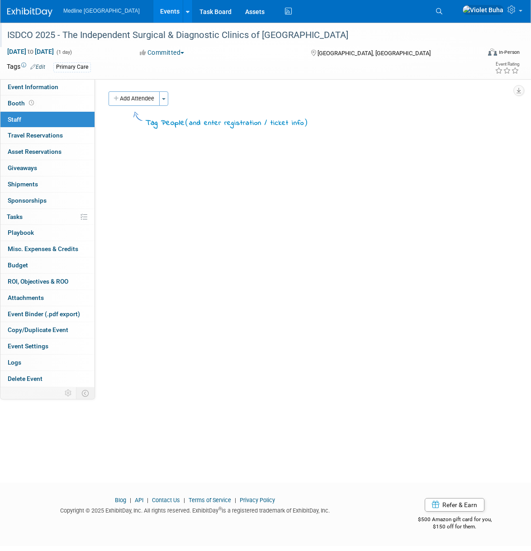
click at [135, 95] on button "Add Attendee" at bounding box center [134, 98] width 51 height 14
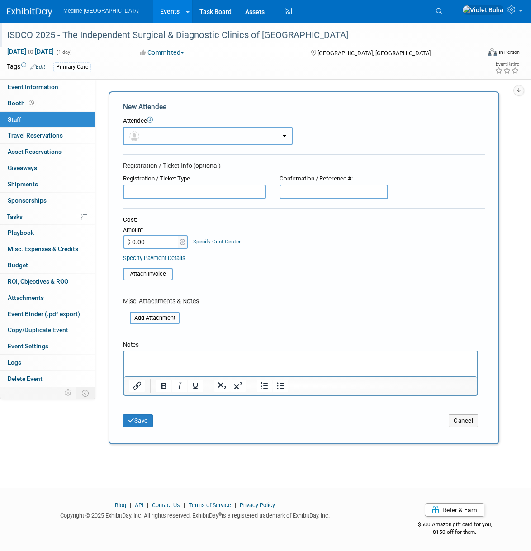
click at [142, 133] on span "button" at bounding box center [135, 135] width 13 height 7
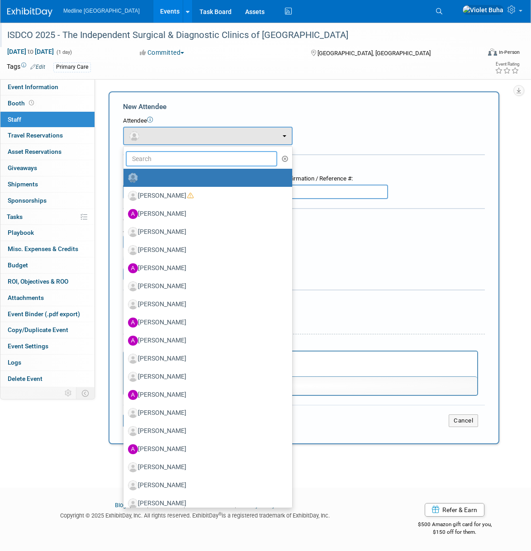
click at [142, 158] on input "text" at bounding box center [202, 158] width 152 height 15
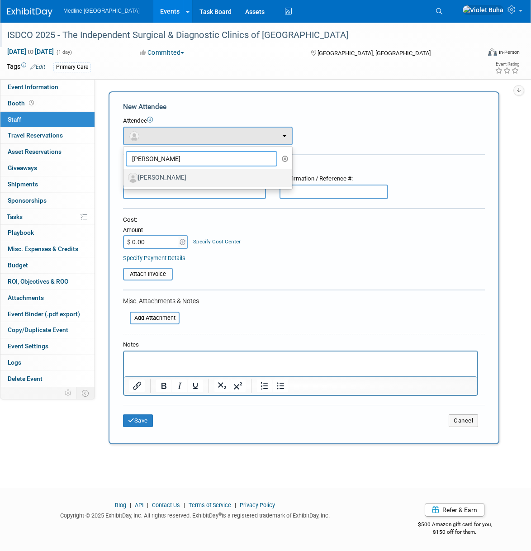
type input "dave"
click at [145, 177] on label "[PERSON_NAME]" at bounding box center [205, 178] width 155 height 14
click at [125, 177] on input "[PERSON_NAME]" at bounding box center [122, 177] width 6 height 6
select select "a04a30cf-aa7b-4bf5-94dc-2bae1eb6b6d3"
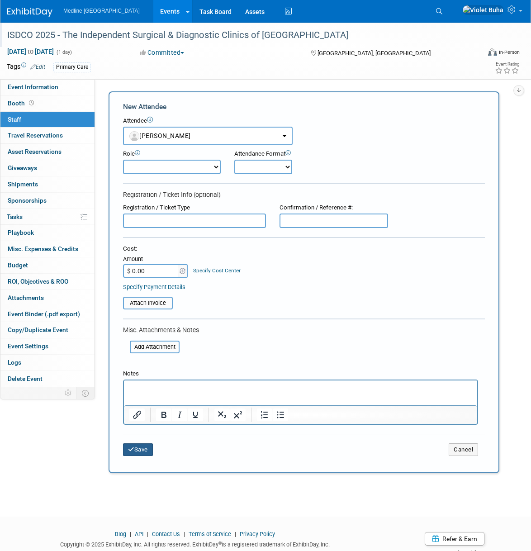
click at [149, 447] on button "Save" at bounding box center [138, 450] width 30 height 13
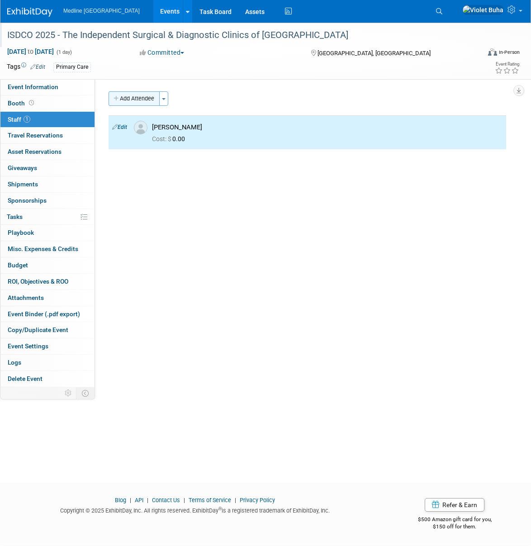
click at [145, 98] on button "Add Attendee" at bounding box center [134, 98] width 51 height 14
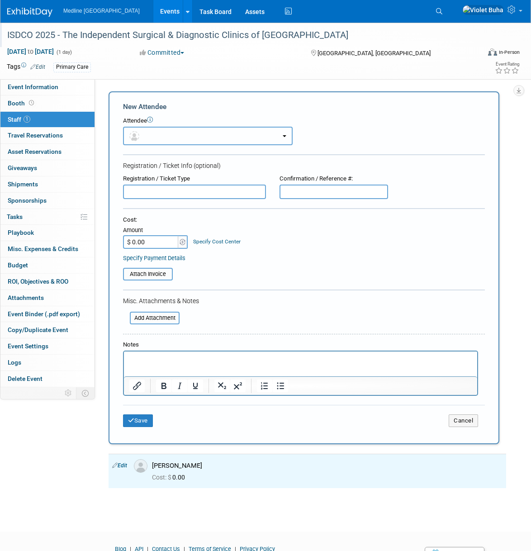
click at [147, 135] on button "button" at bounding box center [208, 136] width 170 height 19
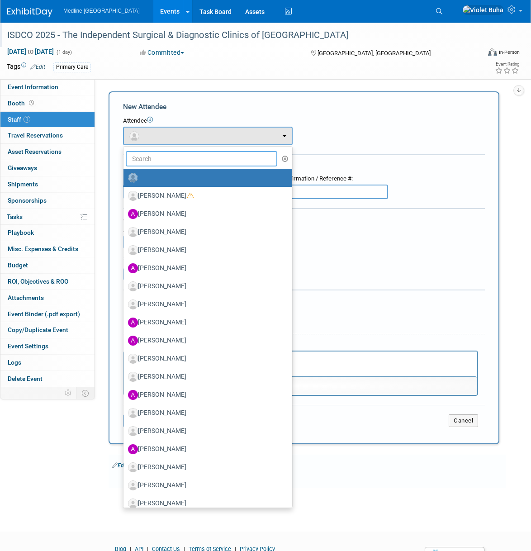
click at [142, 162] on input "text" at bounding box center [202, 158] width 152 height 15
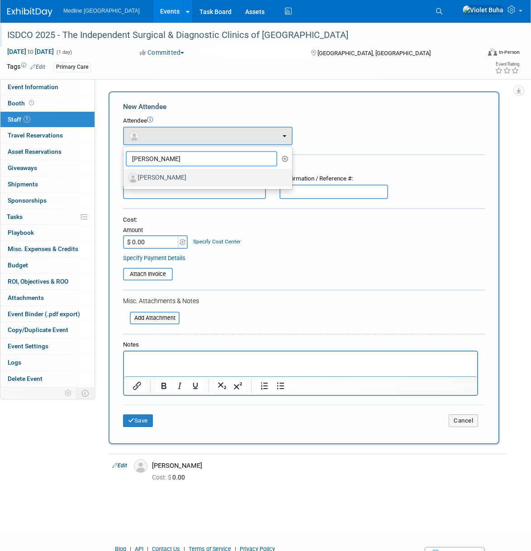
type input "naseer"
click at [156, 176] on label "[PERSON_NAME]" at bounding box center [205, 178] width 155 height 14
click at [125, 176] on input "[PERSON_NAME]" at bounding box center [122, 177] width 6 height 6
select select "e1c2bcb6-88c2-4717-b576-eae37338cabe"
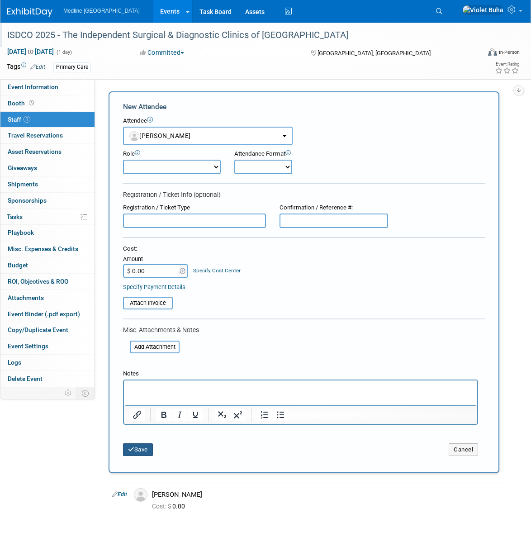
click at [149, 450] on button "Save" at bounding box center [138, 450] width 30 height 13
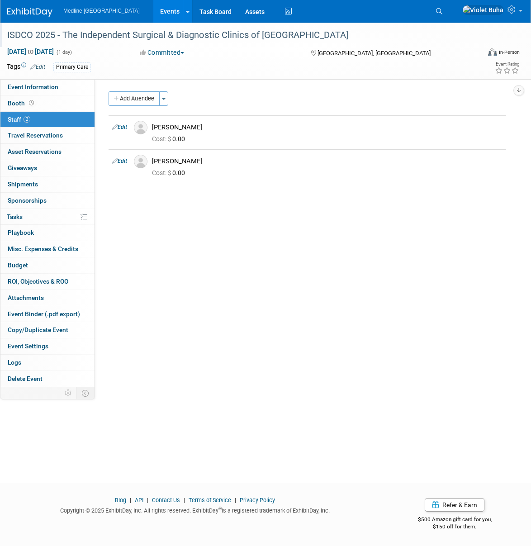
click at [39, 13] on img at bounding box center [29, 12] width 45 height 9
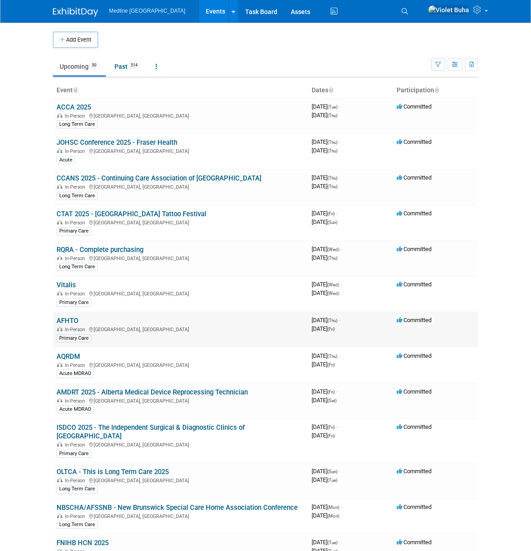
click at [63, 323] on link "AFHTO" at bounding box center [68, 321] width 22 height 8
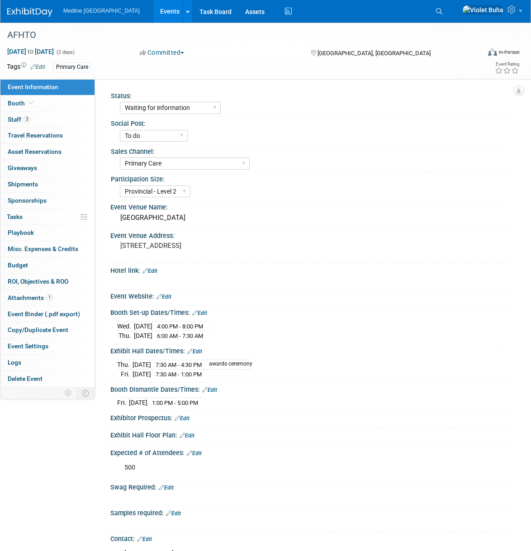
select select "Waiting for information"
select select "To do"
select select "Primary Care"
select select "Provincial - Level 2"
click at [55, 125] on link "3 Staff 3" at bounding box center [47, 120] width 94 height 16
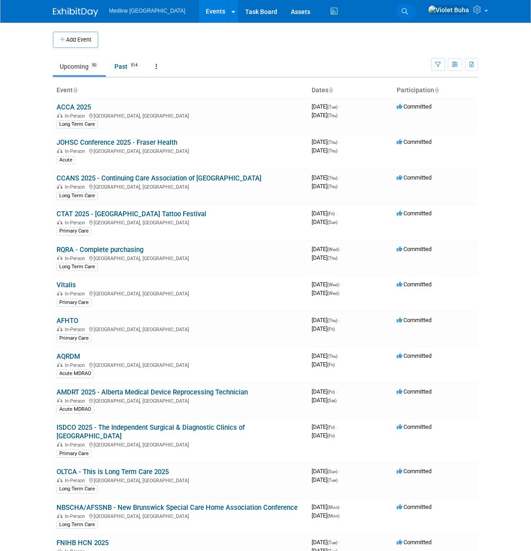
click at [408, 11] on icon at bounding box center [405, 11] width 6 height 6
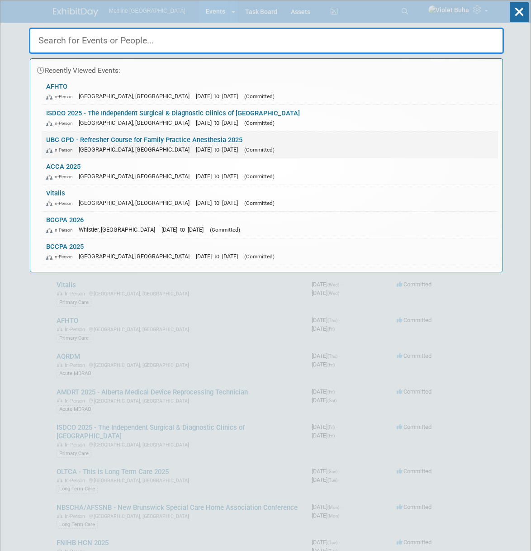
click at [111, 143] on link "UBC CPD - Refresher Course for Family Practice Anesthesia 2025 In-Person Vancou…" at bounding box center [270, 145] width 457 height 26
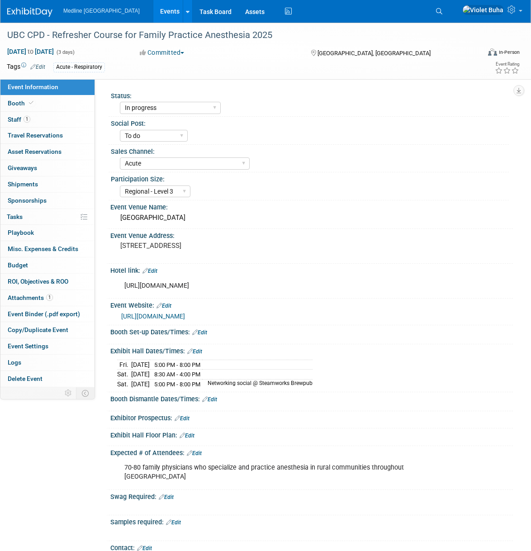
select select "In progress"
select select "To do"
select select "Acute"
select select "Regional - Level 3"
click at [49, 123] on link "1 Staff 1" at bounding box center [47, 120] width 94 height 16
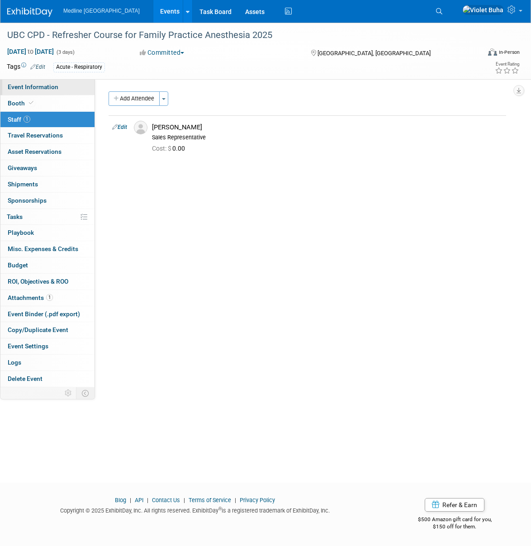
click at [34, 87] on span "Event Information" at bounding box center [33, 86] width 51 height 7
select select "In progress"
select select "To do"
select select "Acute"
select select "Regional - Level 3"
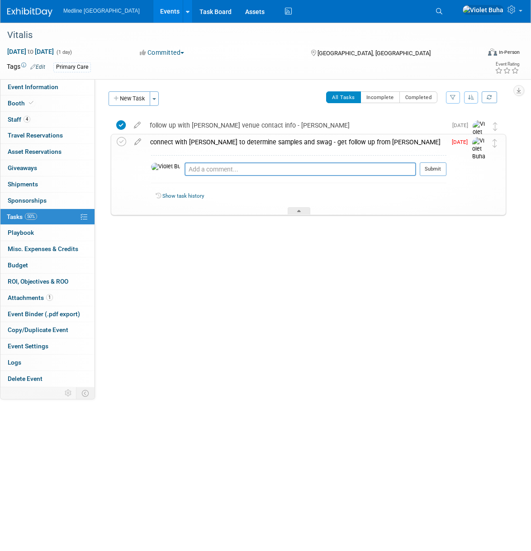
click at [170, 142] on div "connect with [PERSON_NAME] to determine samples and swag - get follow up from […" at bounding box center [296, 141] width 301 height 15
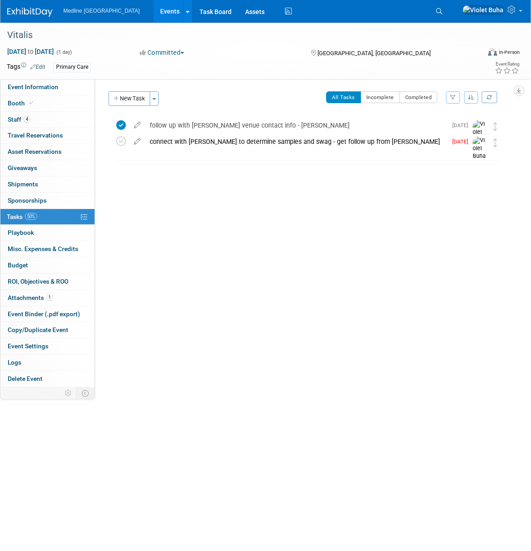
click at [170, 143] on div "connect with [PERSON_NAME] to determine samples and swag - get follow up from […" at bounding box center [296, 141] width 302 height 15
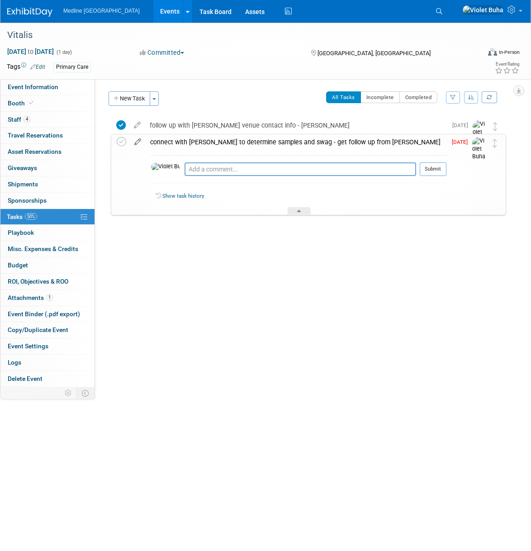
click at [140, 142] on icon at bounding box center [138, 139] width 16 height 11
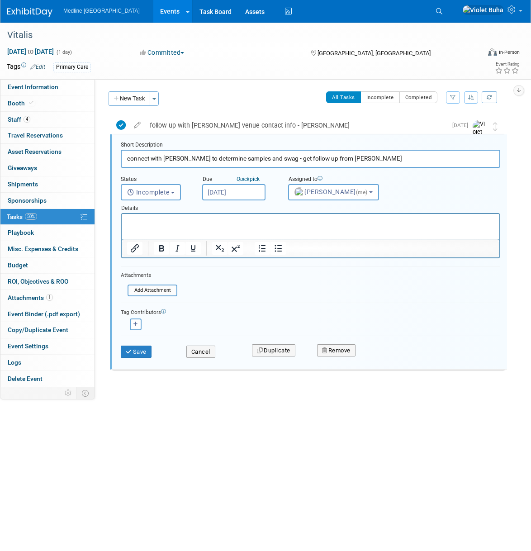
click at [244, 194] on input "[DATE]" at bounding box center [233, 192] width 63 height 16
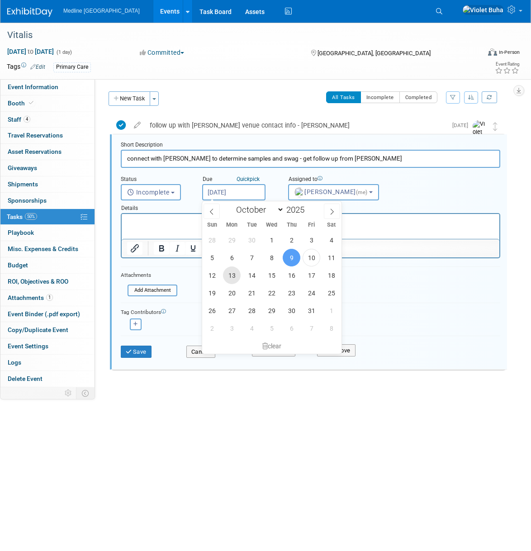
click at [235, 277] on span "13" at bounding box center [232, 276] width 18 height 18
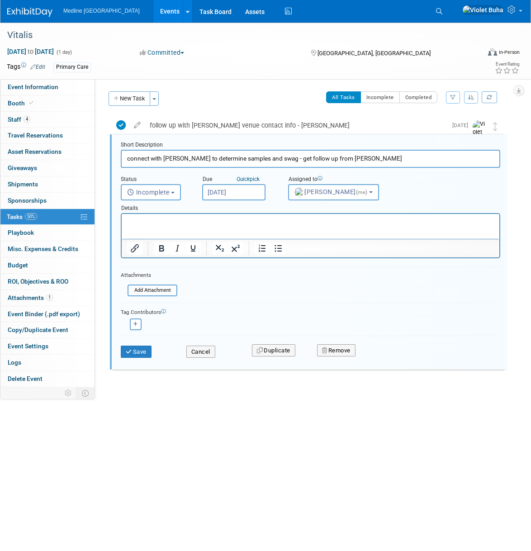
click at [249, 190] on input "[DATE]" at bounding box center [233, 192] width 63 height 16
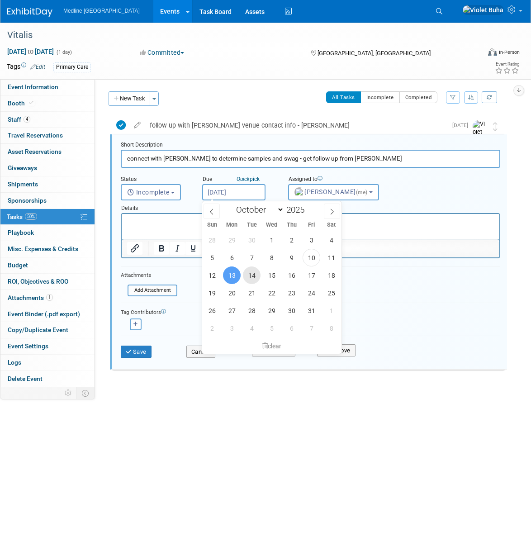
click at [254, 278] on span "14" at bounding box center [252, 276] width 18 height 18
type input "[DATE]"
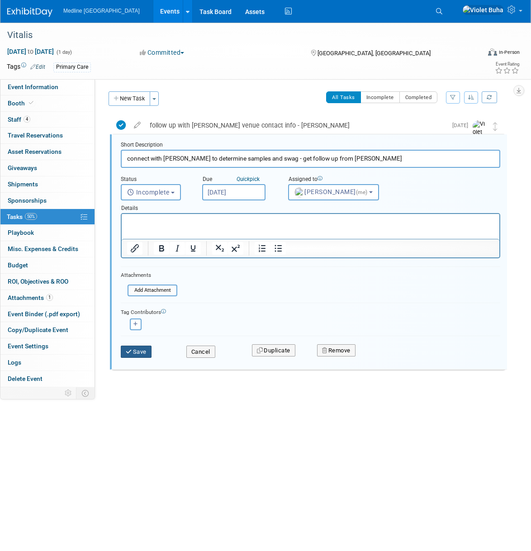
click at [144, 354] on button "Save" at bounding box center [136, 352] width 31 height 13
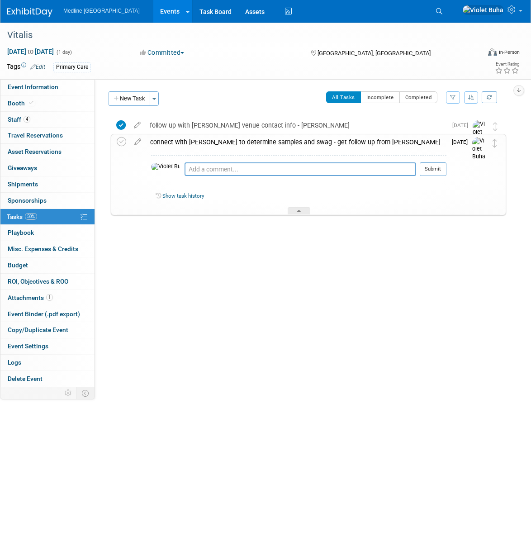
click at [225, 282] on div "Status: Waiting for information In progress Need to order Samples/Swag Complete…" at bounding box center [304, 233] width 418 height 308
click at [297, 212] on div at bounding box center [299, 211] width 23 height 8
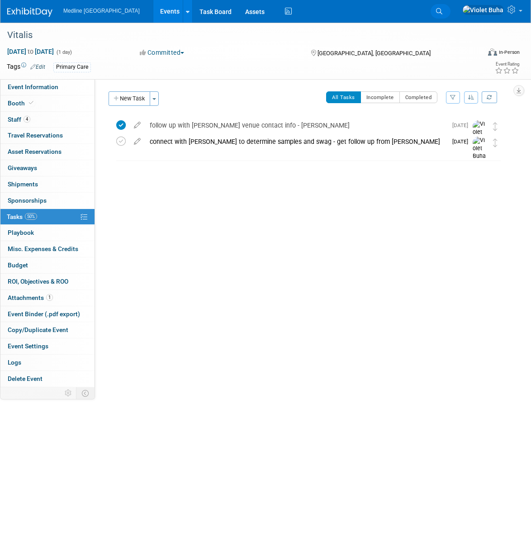
click at [443, 10] on icon at bounding box center [439, 11] width 6 height 6
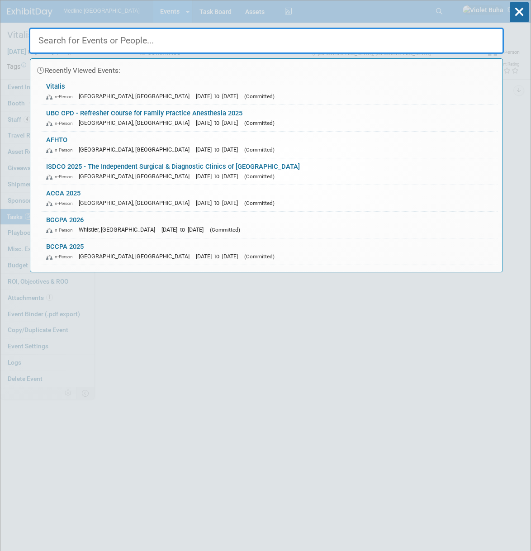
click at [101, 42] on input "text" at bounding box center [266, 41] width 475 height 26
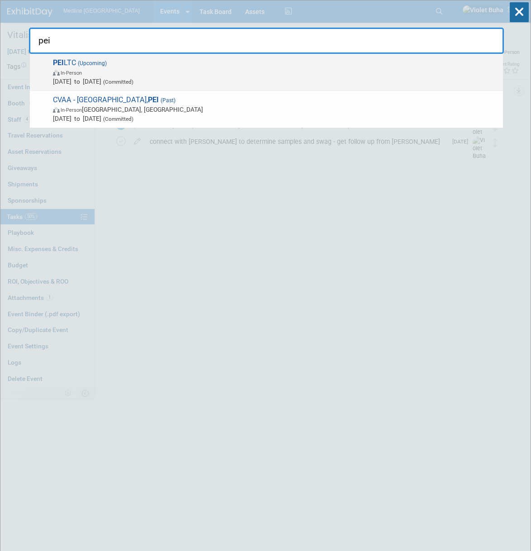
type input "pei"
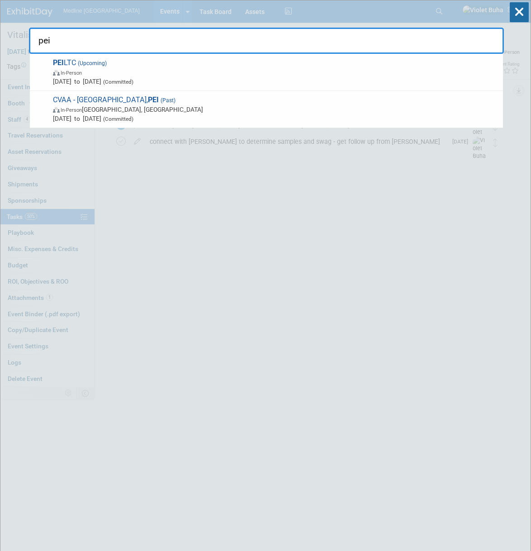
click at [101, 72] on span "In-Person" at bounding box center [276, 72] width 446 height 9
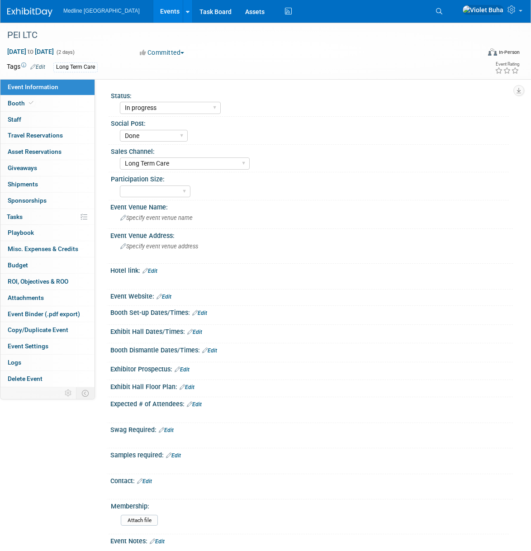
select select "In progress"
select select "Done"
select select "Long Term Care"
click at [45, 105] on link "Booth" at bounding box center [47, 104] width 94 height 16
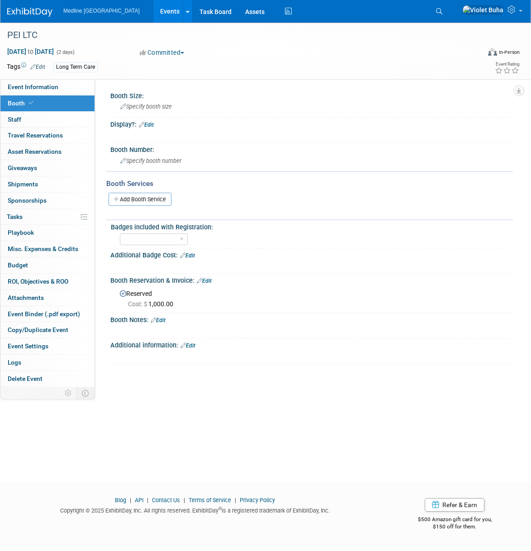
click at [207, 279] on link "Edit" at bounding box center [204, 281] width 15 height 6
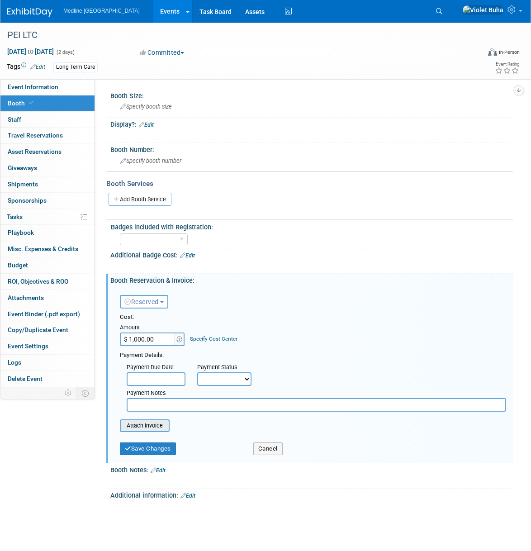
click at [141, 426] on input "file" at bounding box center [115, 426] width 108 height 11
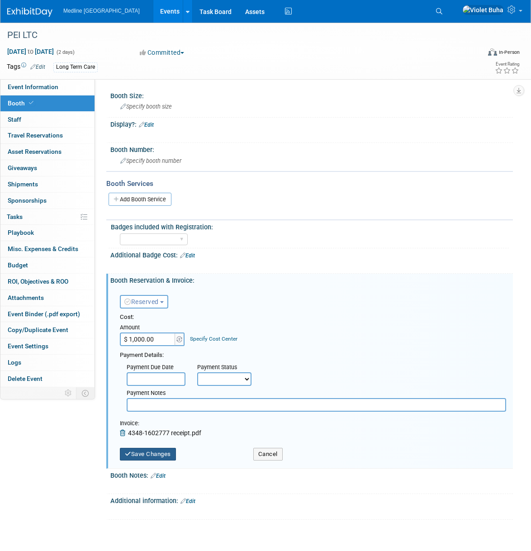
click at [165, 455] on button "Save Changes" at bounding box center [148, 454] width 56 height 13
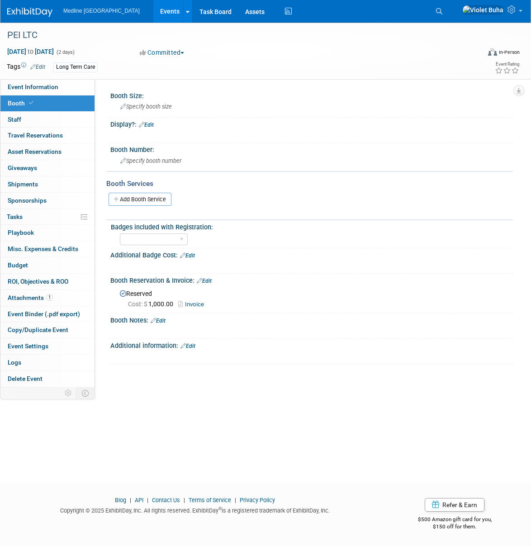
click at [211, 279] on link "Edit" at bounding box center [204, 281] width 15 height 6
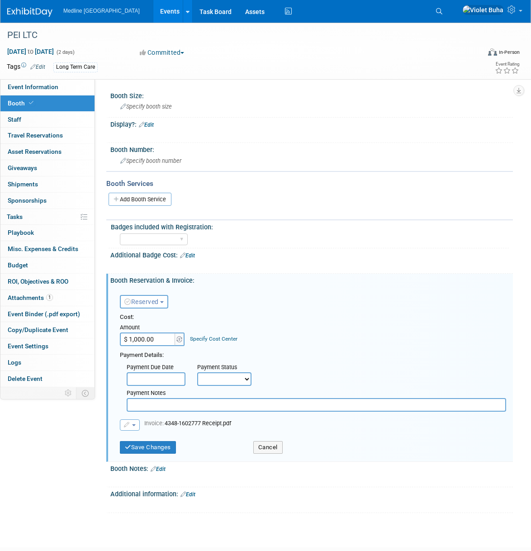
click at [154, 340] on input "$ 1,000.00" at bounding box center [148, 340] width 57 height 14
type input "$ 1,150.00"
click at [164, 450] on button "Save Changes" at bounding box center [148, 447] width 56 height 13
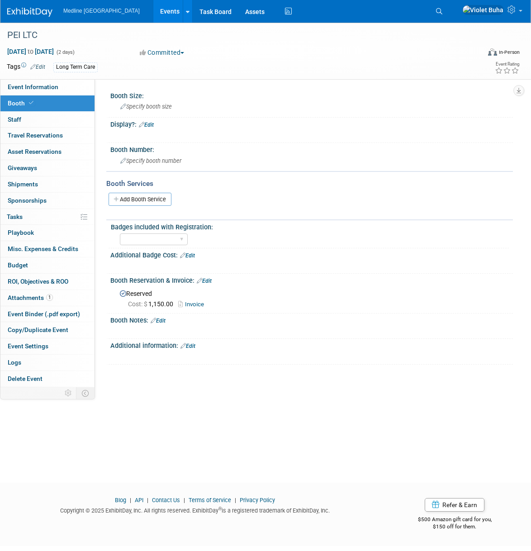
click at [22, 12] on img at bounding box center [29, 12] width 45 height 9
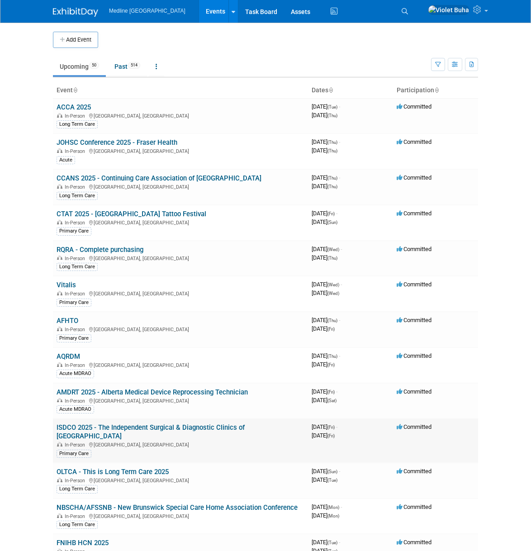
click at [138, 428] on link "ISDCO 2025 - The Independent Surgical & Diagnostic Clinics of [GEOGRAPHIC_DATA]" at bounding box center [151, 432] width 188 height 17
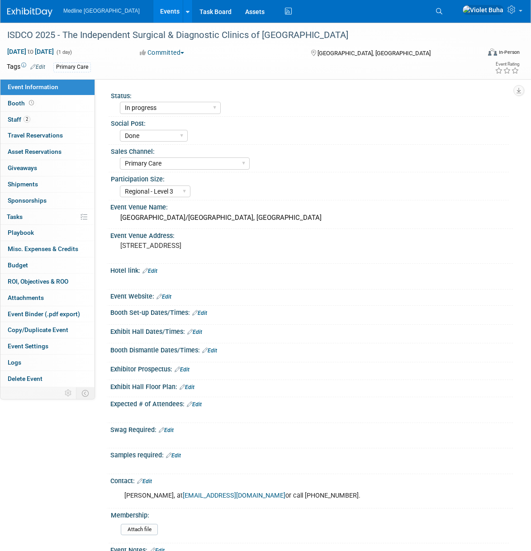
select select "In progress"
select select "Done"
select select "Primary Care"
select select "Regional - Level 3"
click at [23, 12] on img at bounding box center [29, 12] width 45 height 9
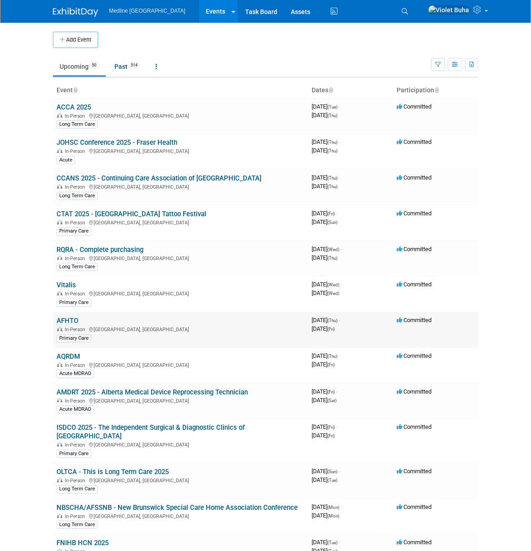
click at [79, 325] on td "AFHTO In-Person [GEOGRAPHIC_DATA], [GEOGRAPHIC_DATA] Primary Care" at bounding box center [180, 330] width 255 height 36
click at [76, 322] on link "AFHTO" at bounding box center [68, 321] width 22 height 8
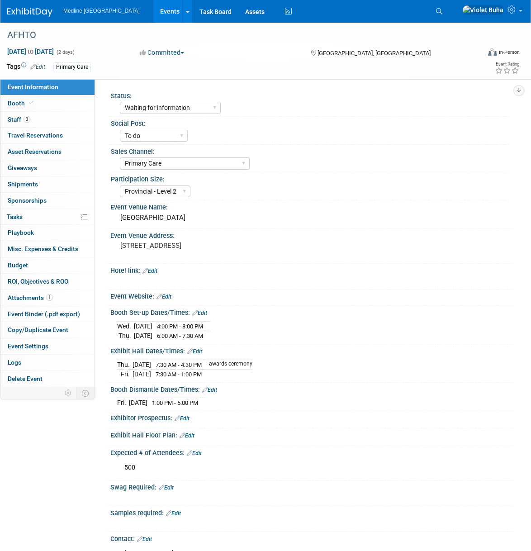
select select "Waiting for information"
select select "To do"
select select "Primary Care"
select select "Provincial - Level 2"
click at [52, 135] on span "Travel Reservations 0" at bounding box center [35, 135] width 55 height 7
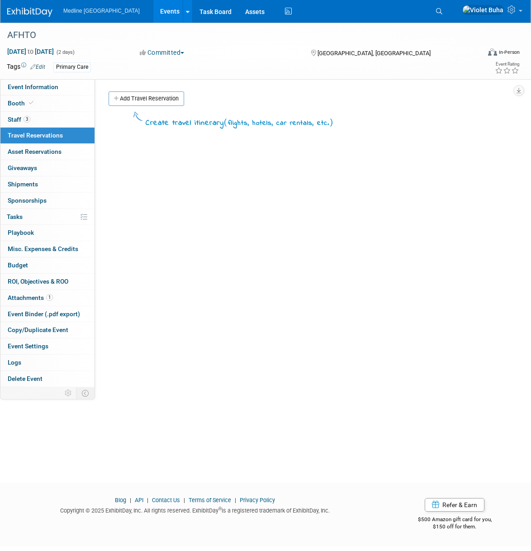
click at [23, 10] on img at bounding box center [29, 12] width 45 height 9
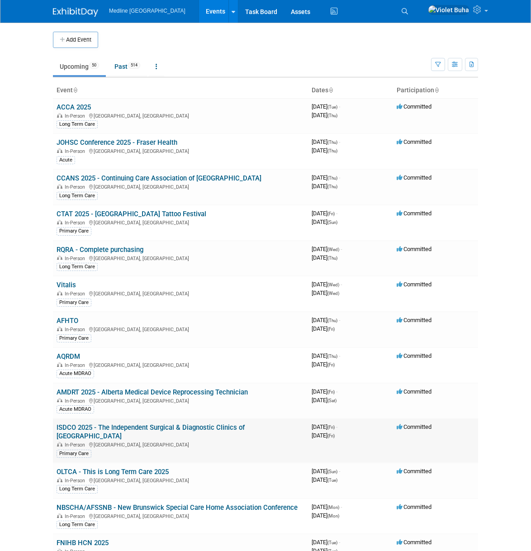
click at [94, 428] on link "ISDCO 2025 - The Independent Surgical & Diagnostic Clinics of [GEOGRAPHIC_DATA]" at bounding box center [151, 432] width 188 height 17
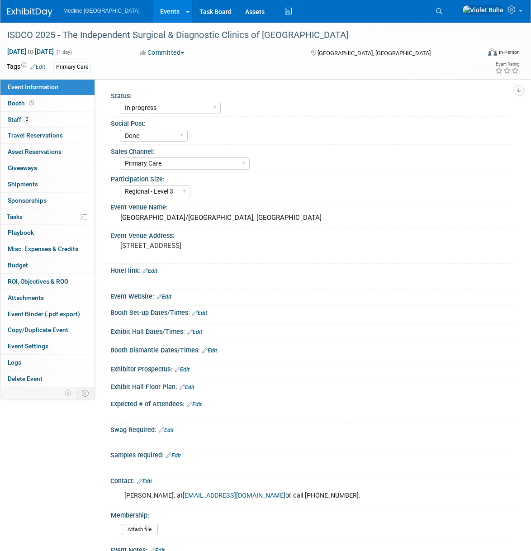
select select "In progress"
select select "Done"
select select "Primary Care"
select select "Regional - Level 3"
click at [42, 120] on link "2 Staff 2" at bounding box center [47, 120] width 94 height 16
